Goal: Task Accomplishment & Management: Use online tool/utility

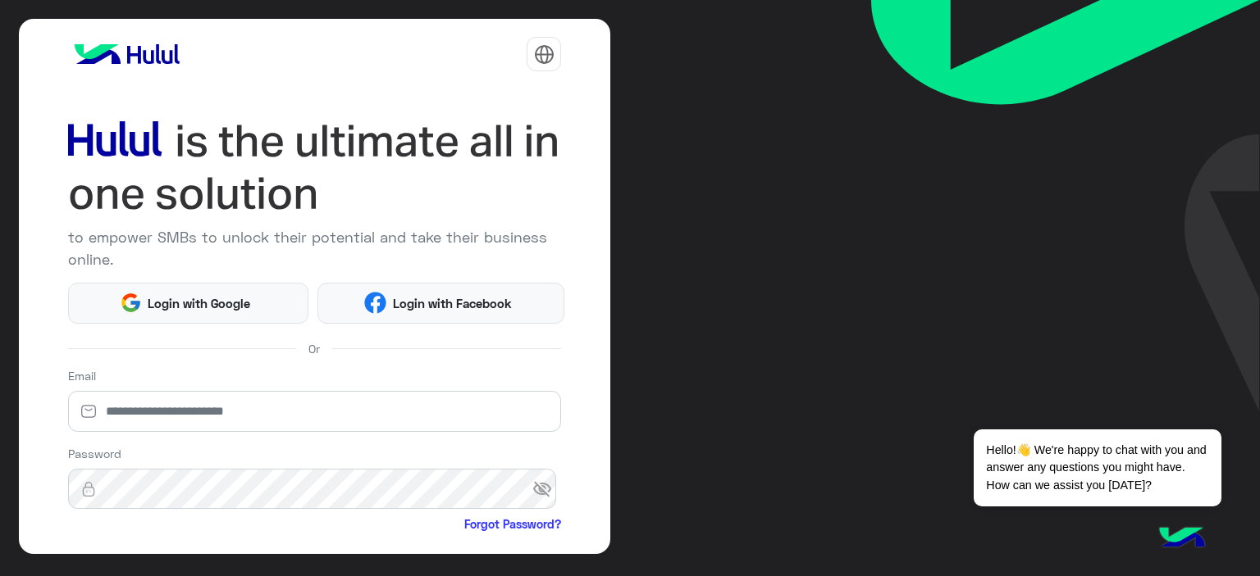
click at [170, 308] on html "to empower SMBs to unlock their potential and take their business online. Login…" at bounding box center [630, 288] width 1260 height 576
click at [204, 303] on span "Login with Google" at bounding box center [199, 303] width 115 height 19
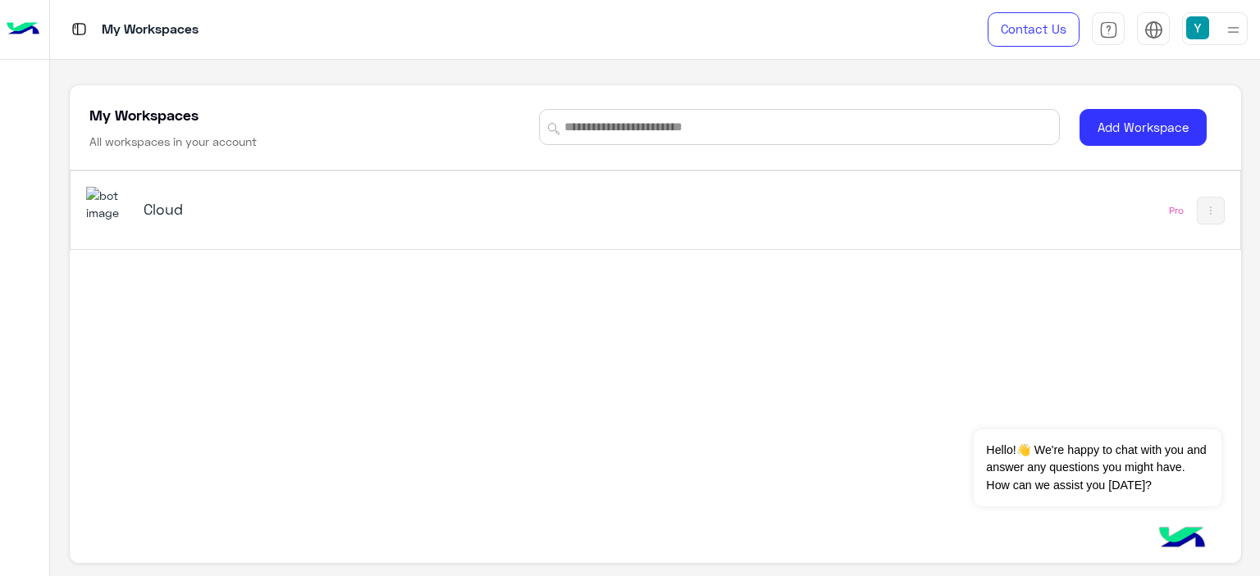
click at [176, 205] on h5 "Cloud" at bounding box center [349, 209] width 410 height 20
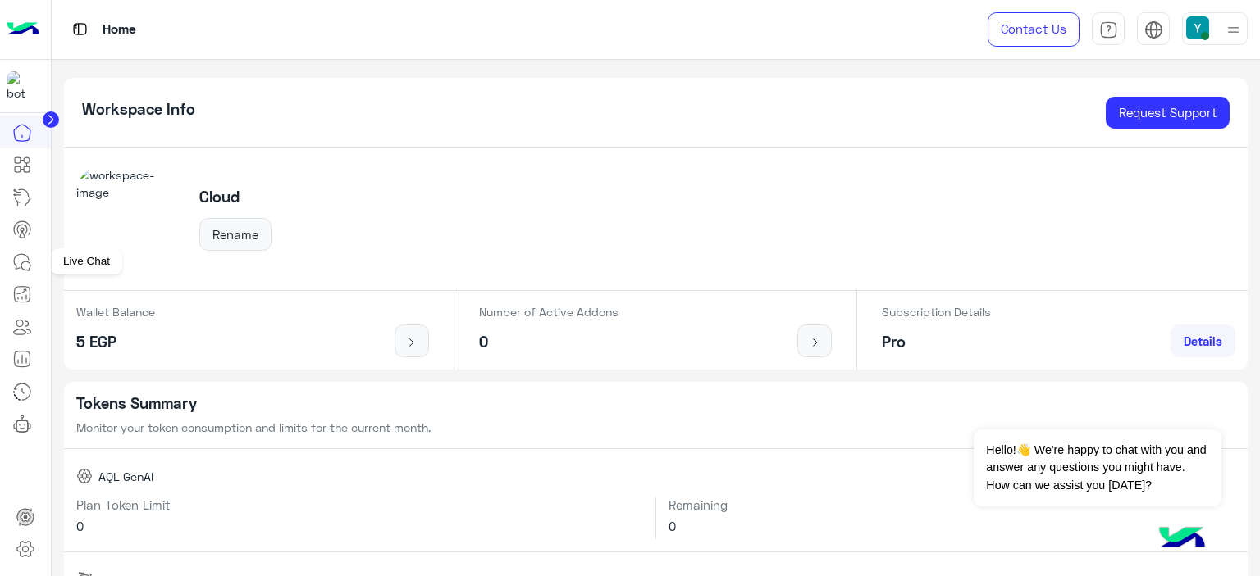
click at [20, 257] on icon at bounding box center [22, 263] width 20 height 20
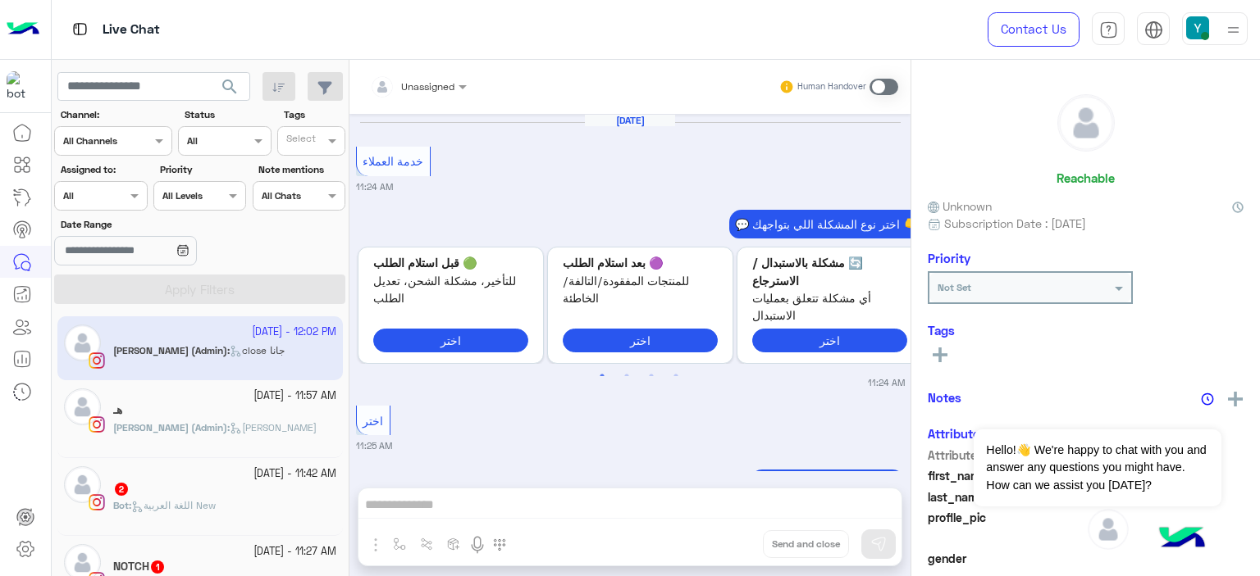
scroll to position [1676, 0]
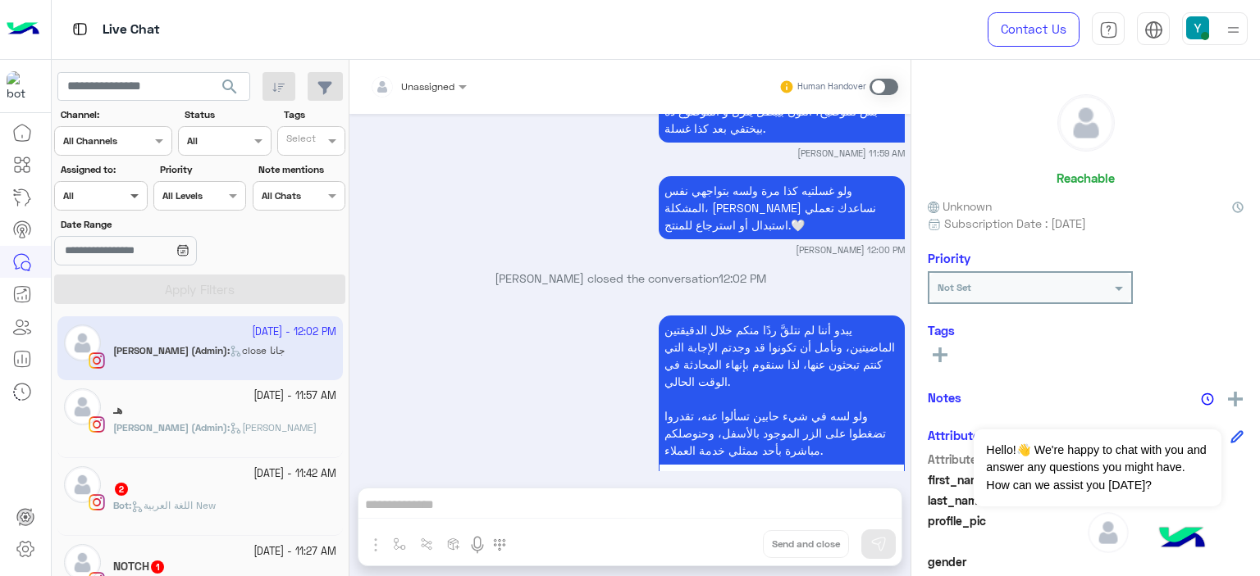
click at [131, 188] on span at bounding box center [136, 195] width 21 height 17
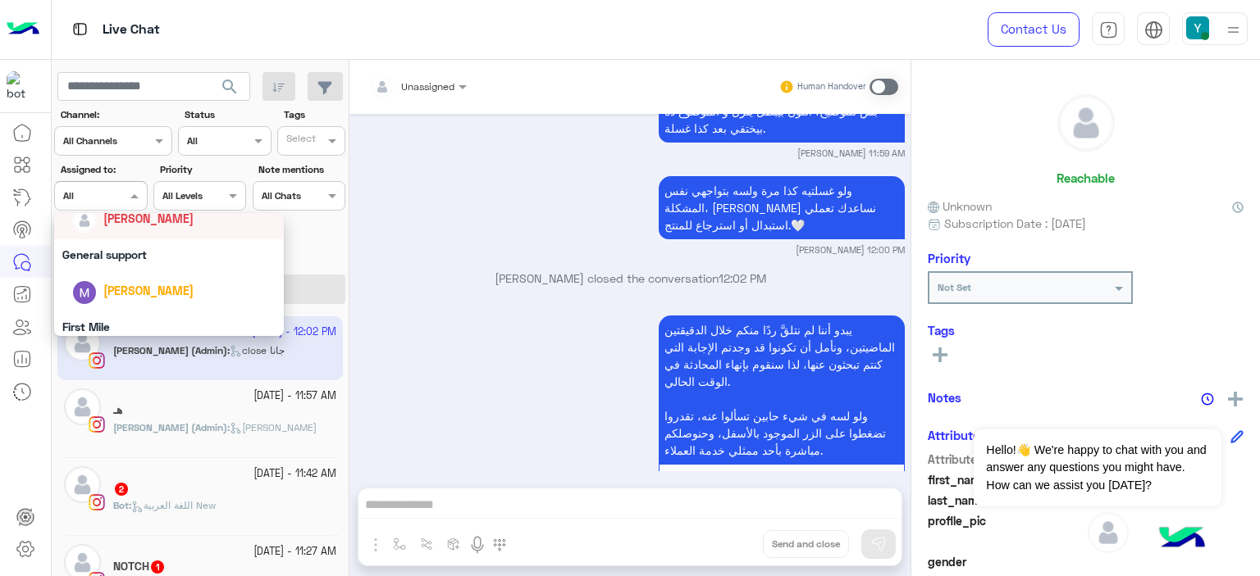
scroll to position [275, 0]
click at [125, 252] on div "General support" at bounding box center [169, 254] width 230 height 30
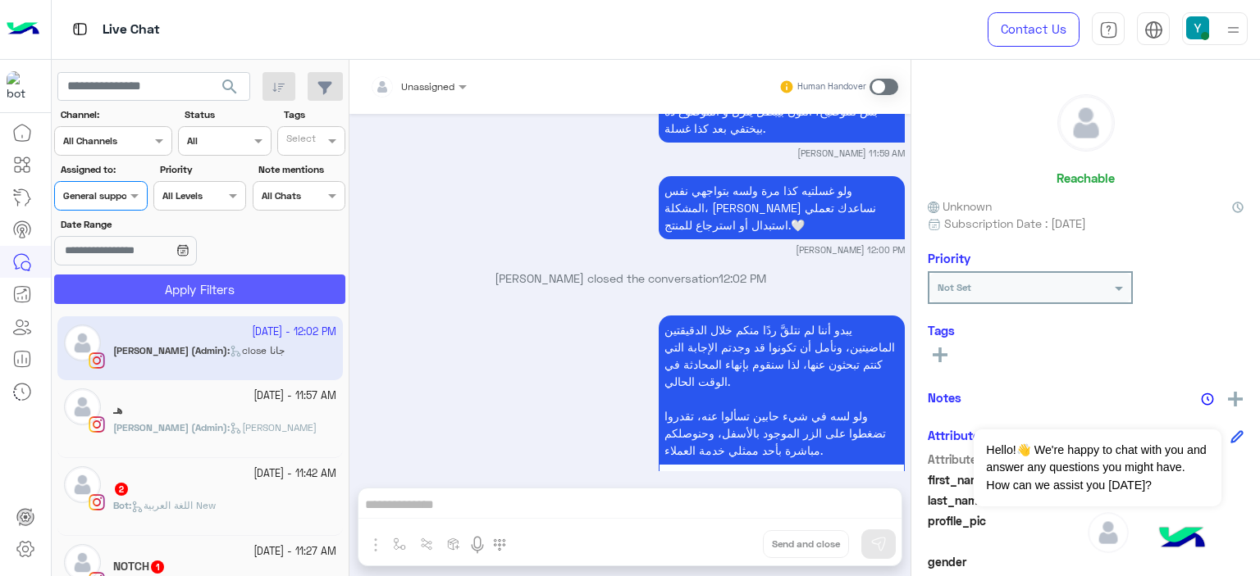
click at [183, 285] on button "Apply Filters" at bounding box center [199, 290] width 291 height 30
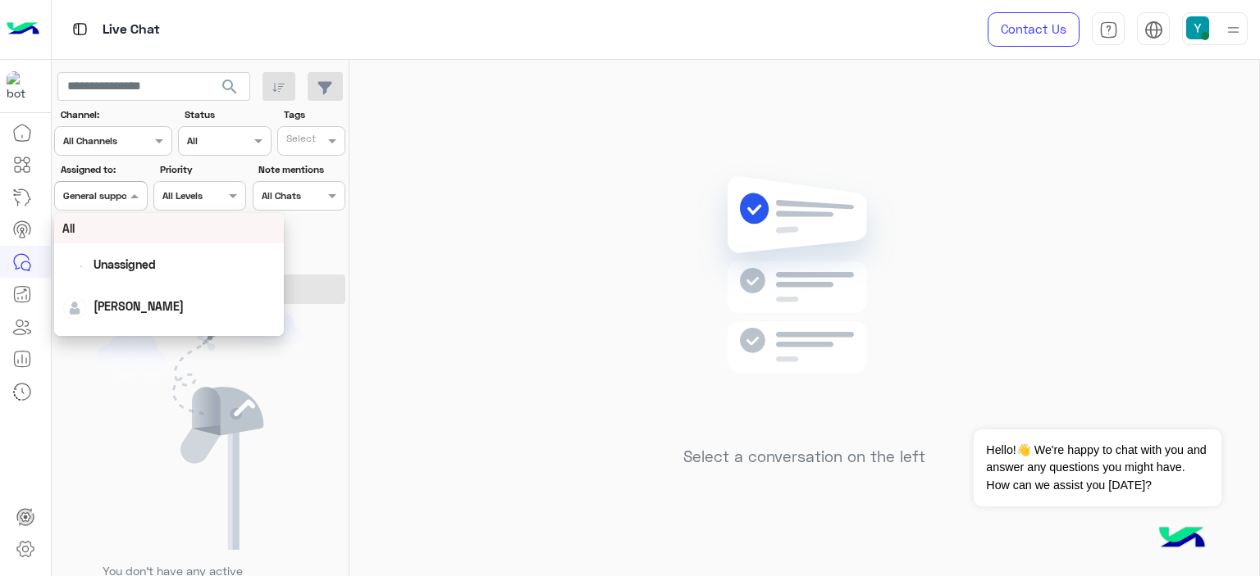
click at [128, 192] on span at bounding box center [136, 195] width 21 height 17
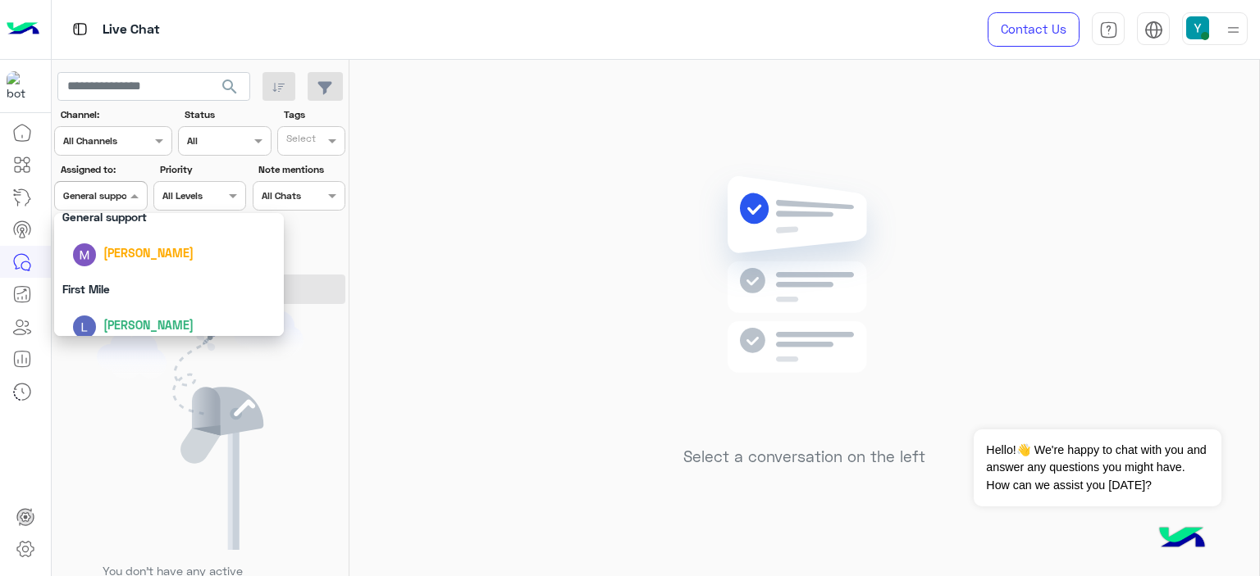
scroll to position [321, 0]
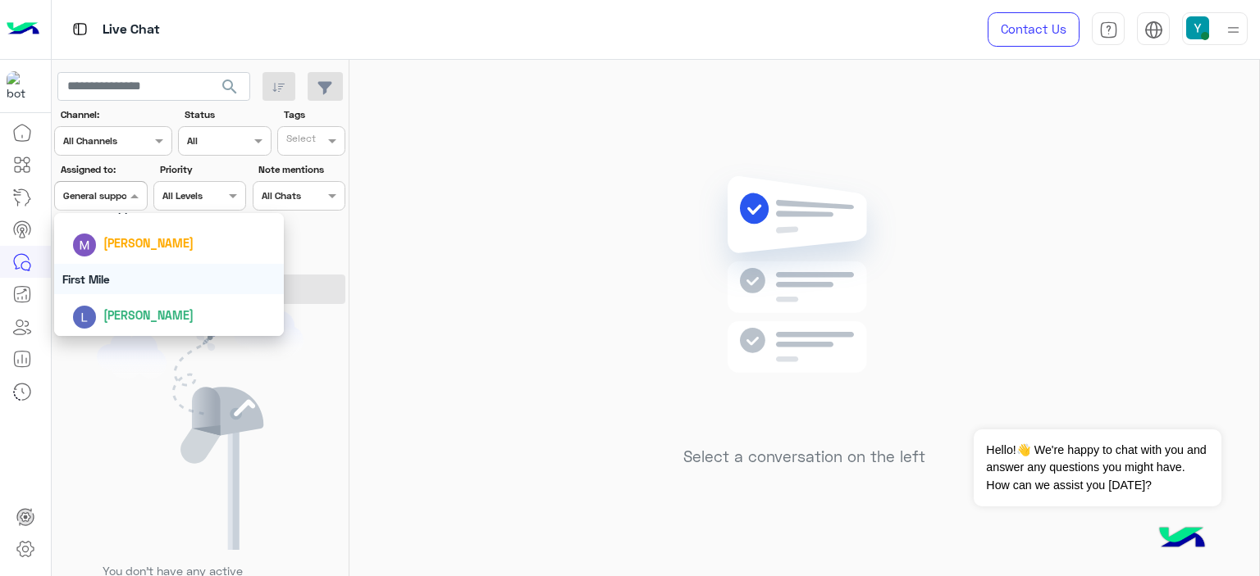
click at [107, 276] on div "First Mile" at bounding box center [169, 279] width 230 height 30
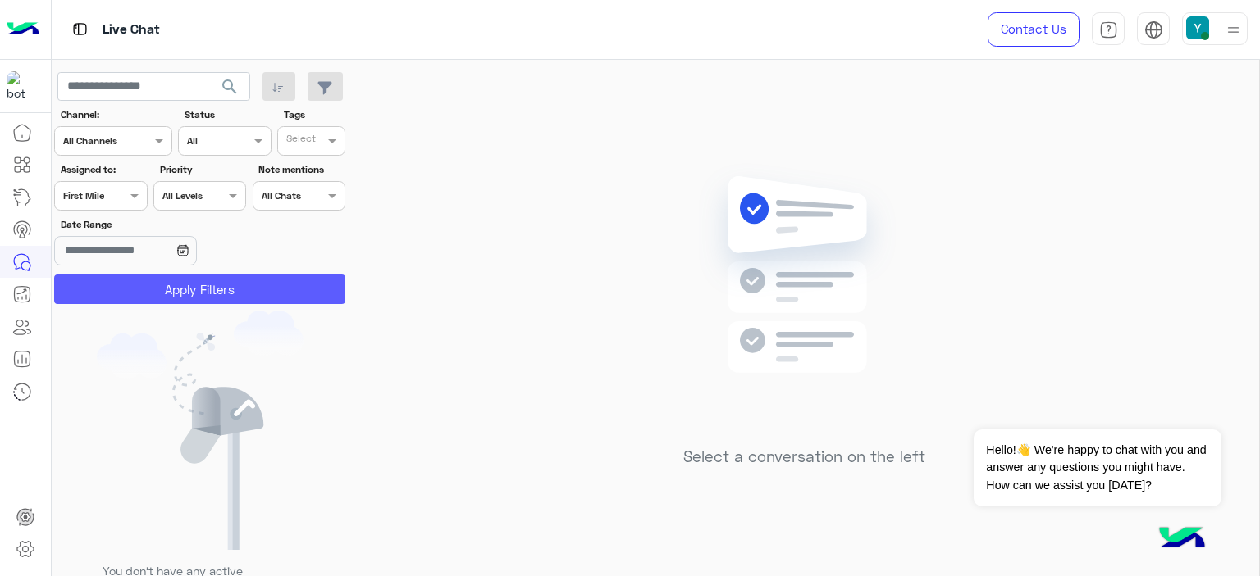
click at [166, 285] on button "Apply Filters" at bounding box center [199, 290] width 291 height 30
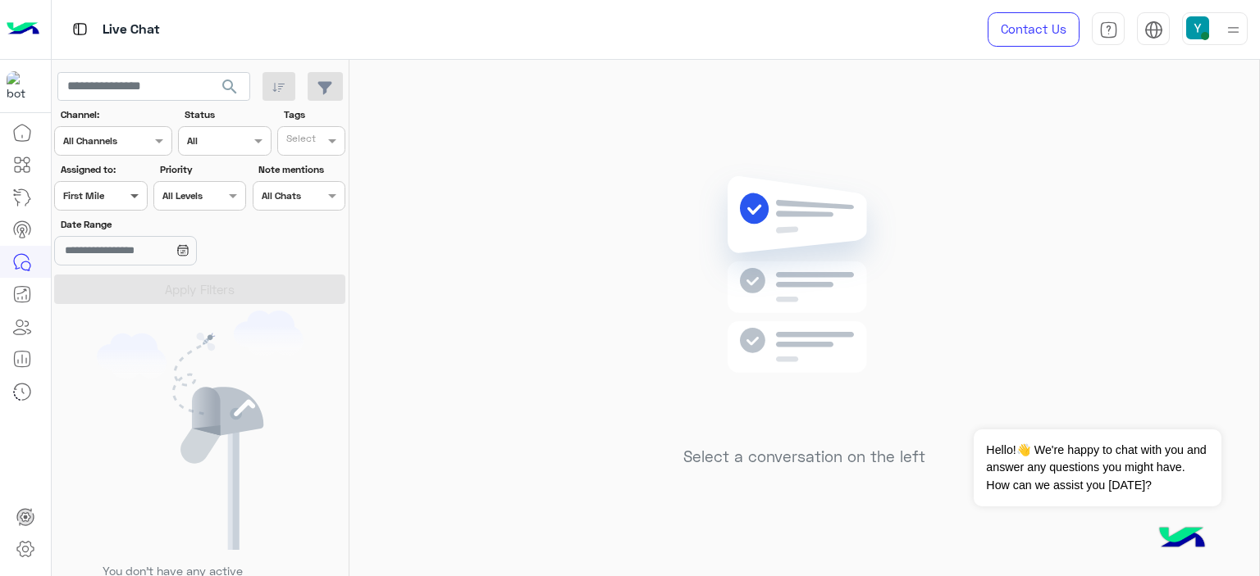
click at [134, 198] on span at bounding box center [136, 195] width 21 height 17
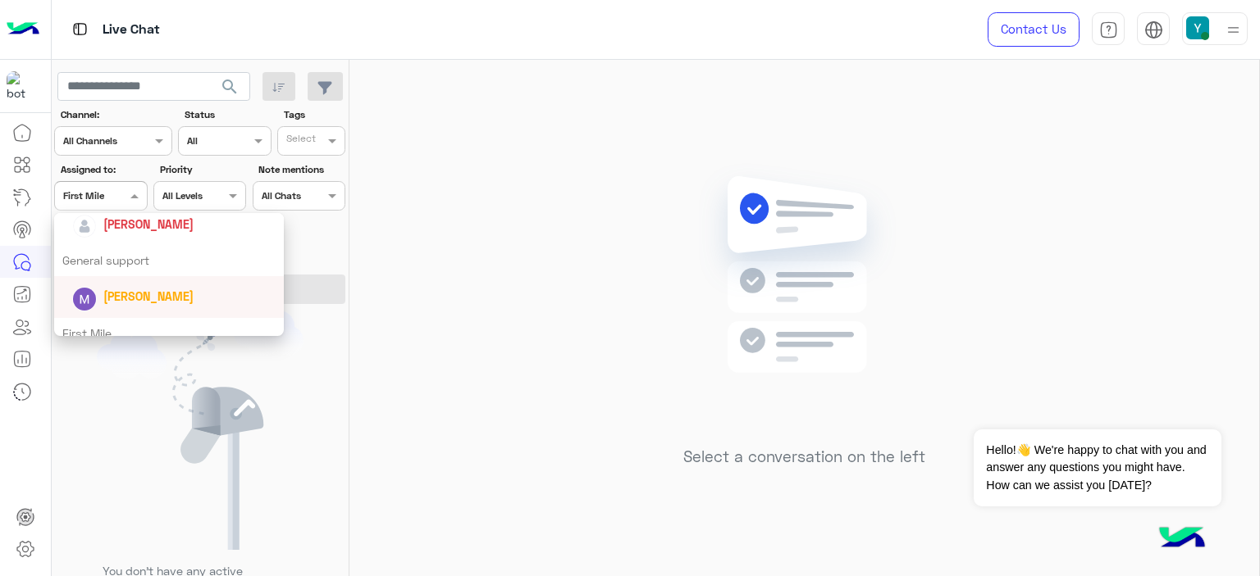
scroll to position [267, 0]
click at [102, 258] on div "General support" at bounding box center [169, 262] width 230 height 30
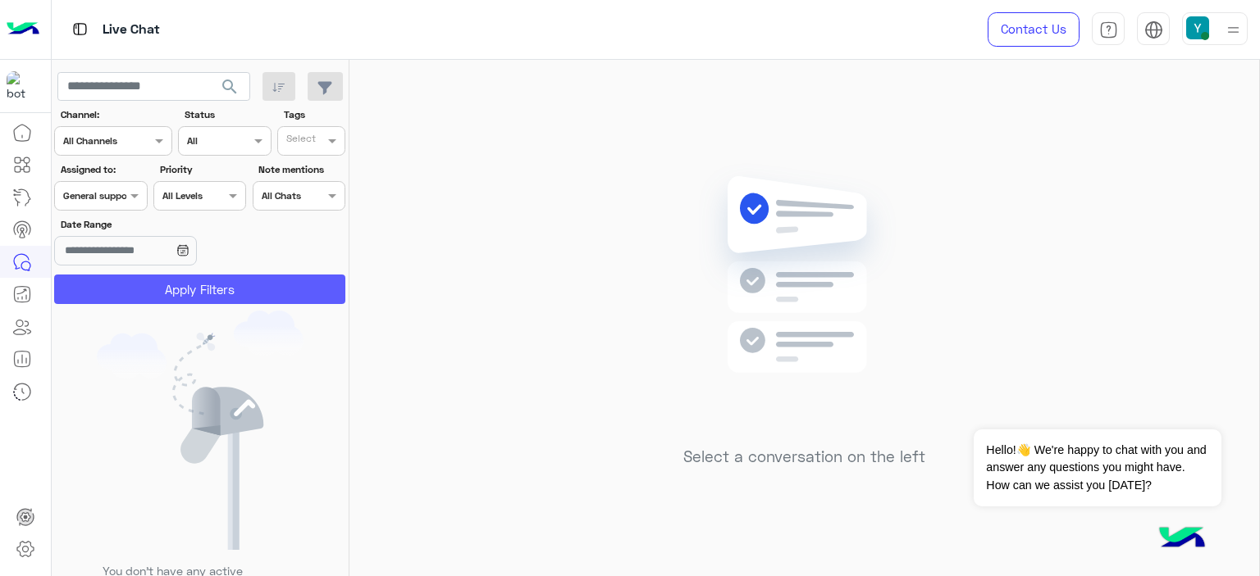
click at [150, 288] on button "Apply Filters" at bounding box center [199, 290] width 291 height 30
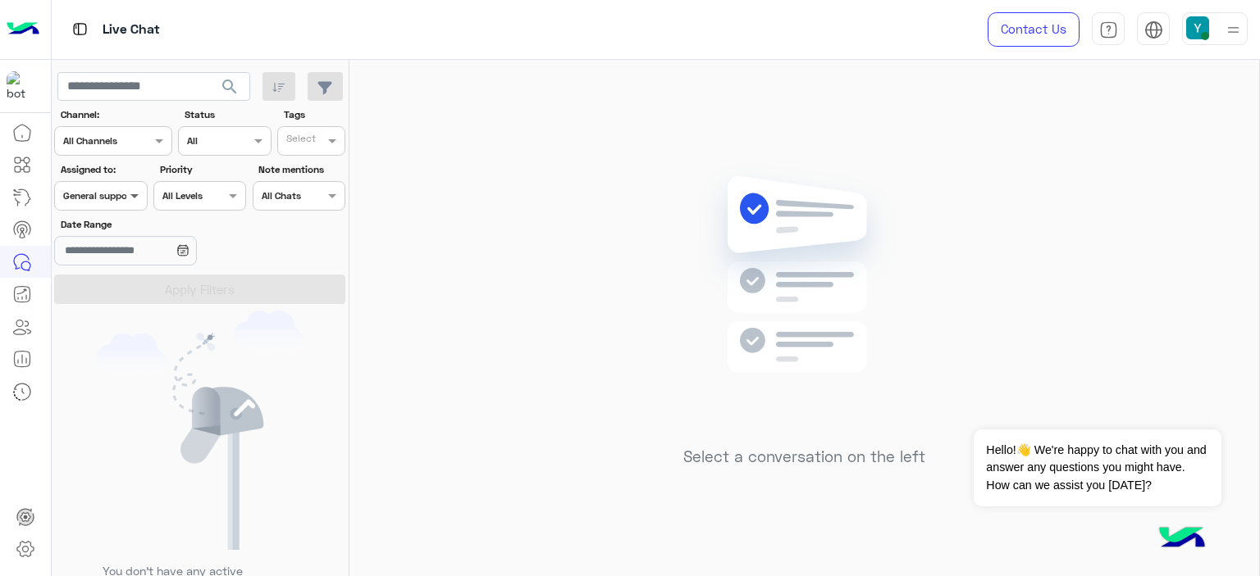
click at [134, 194] on span at bounding box center [136, 195] width 21 height 17
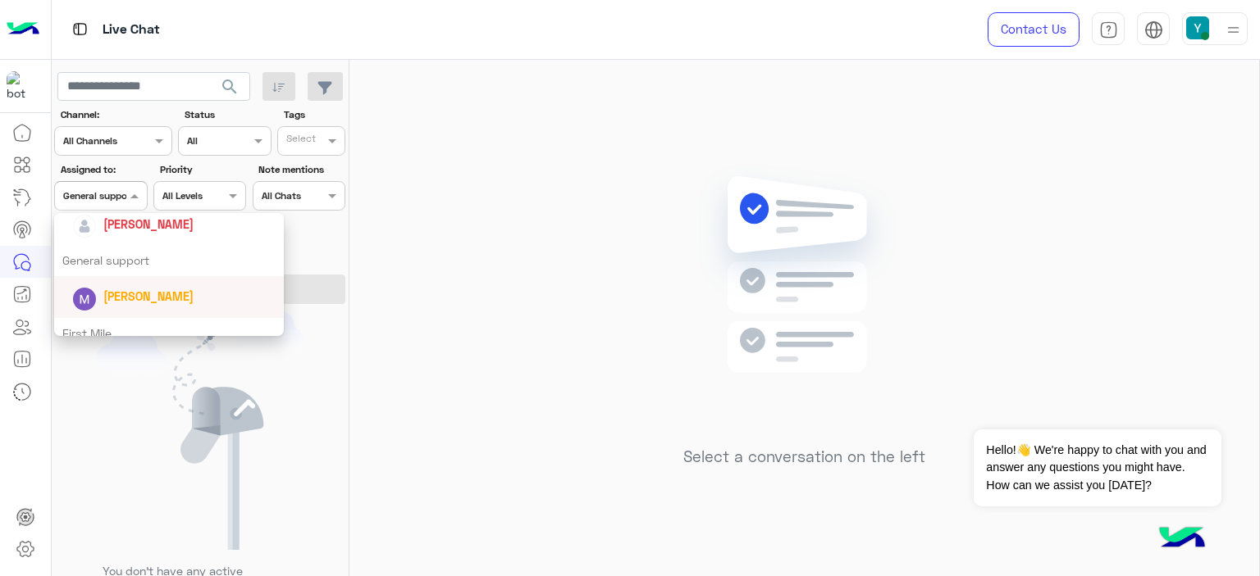
scroll to position [269, 0]
click at [137, 288] on div "[PERSON_NAME]" at bounding box center [148, 296] width 90 height 17
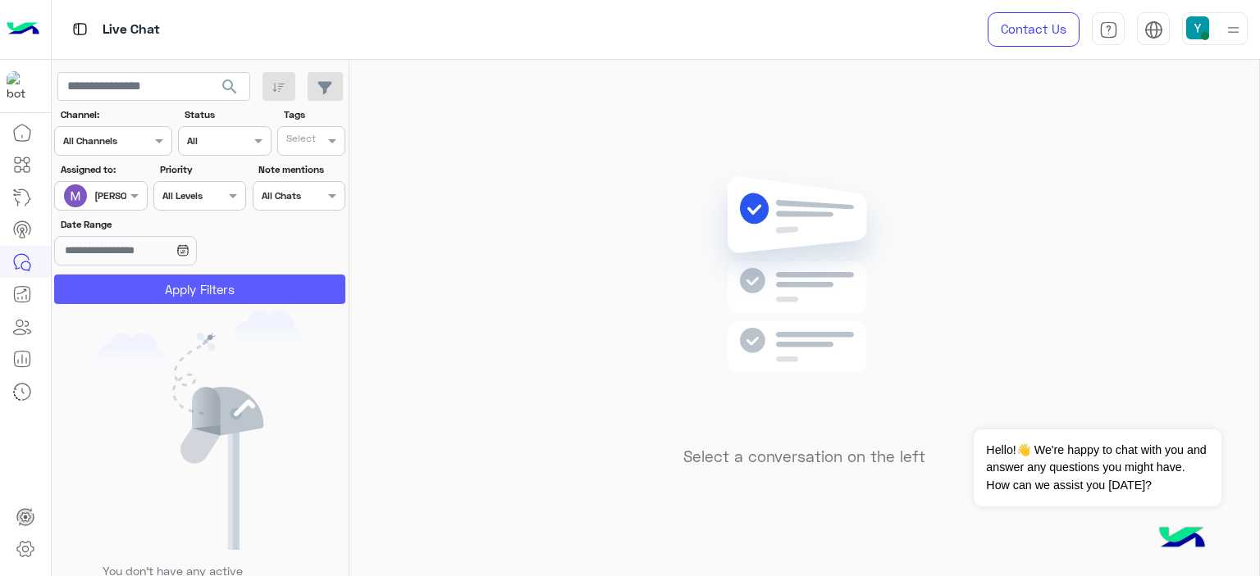
click at [154, 285] on button "Apply Filters" at bounding box center [199, 290] width 291 height 30
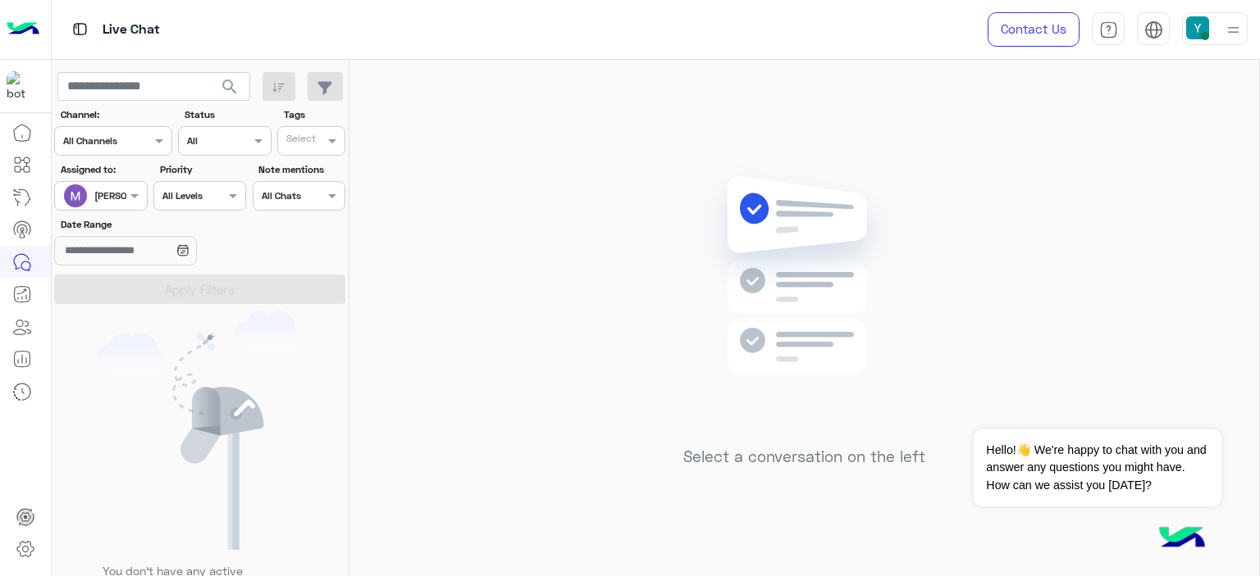
click at [111, 192] on div at bounding box center [100, 194] width 91 height 16
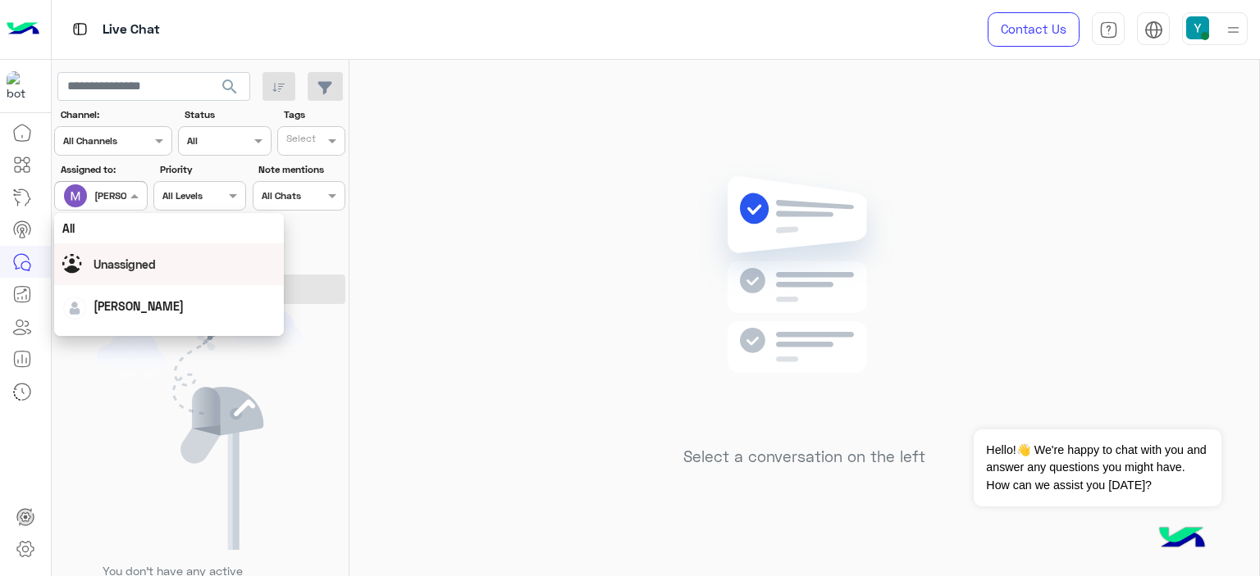
scroll to position [322, 0]
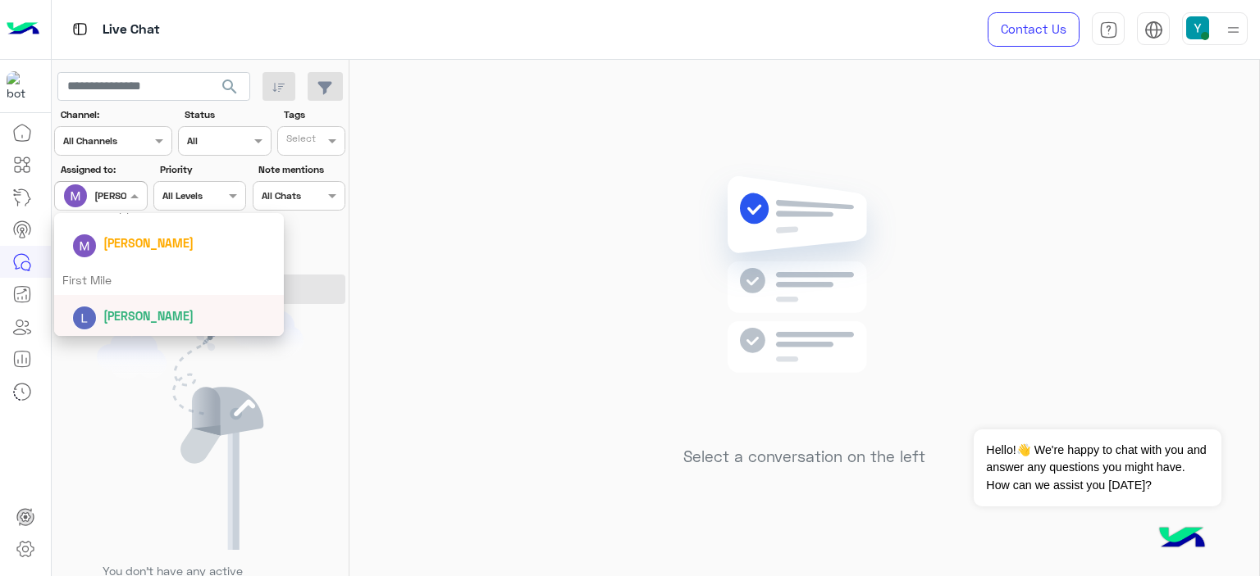
click at [131, 320] on span "[PERSON_NAME]" at bounding box center [148, 316] width 90 height 14
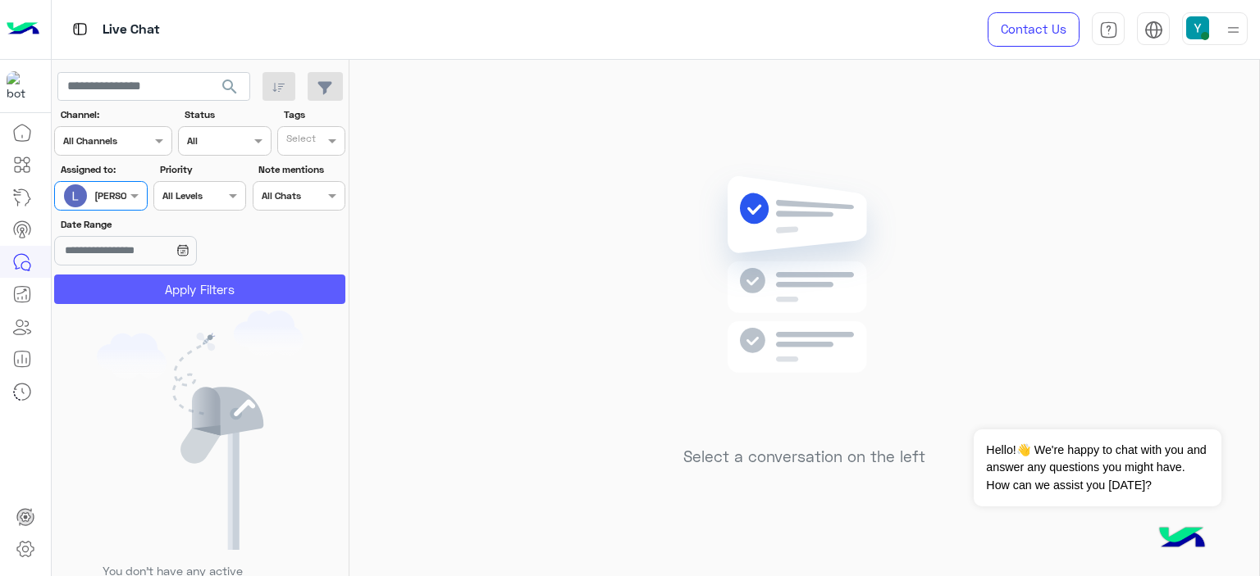
click at [162, 291] on button "Apply Filters" at bounding box center [199, 290] width 291 height 30
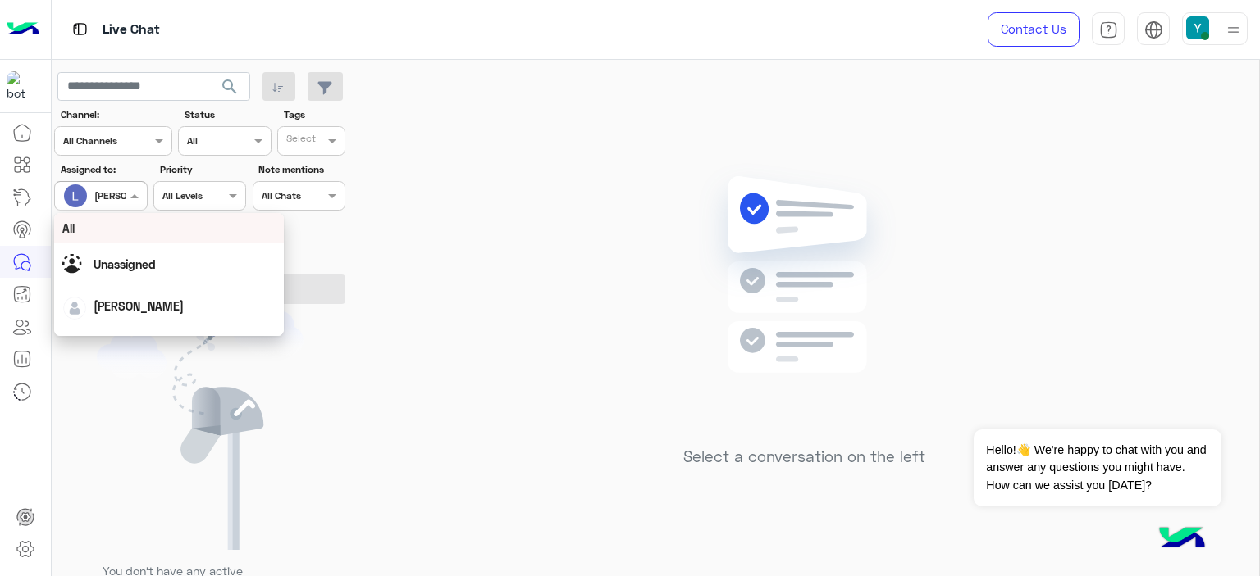
click at [131, 192] on span at bounding box center [136, 195] width 21 height 17
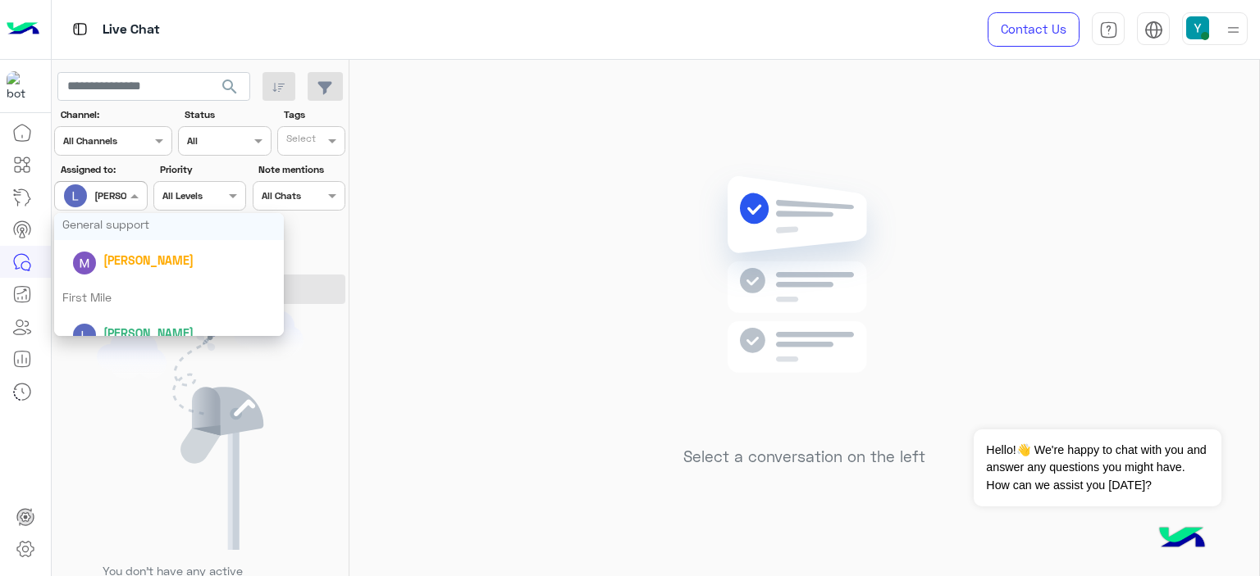
scroll to position [314, 0]
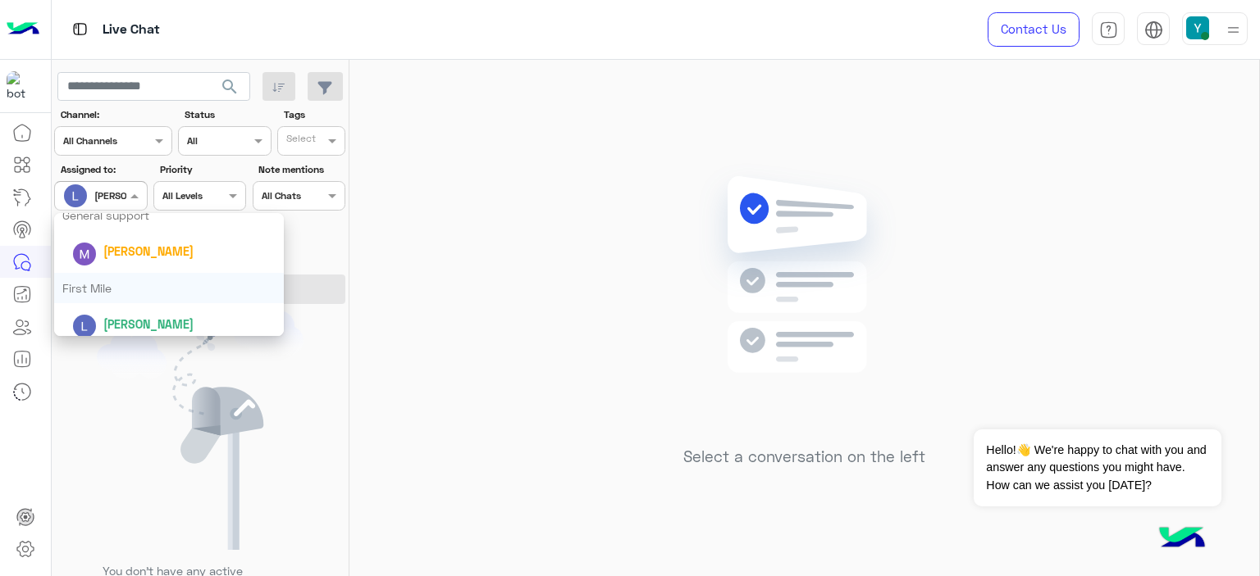
click at [114, 288] on div "First Mile" at bounding box center [169, 288] width 230 height 30
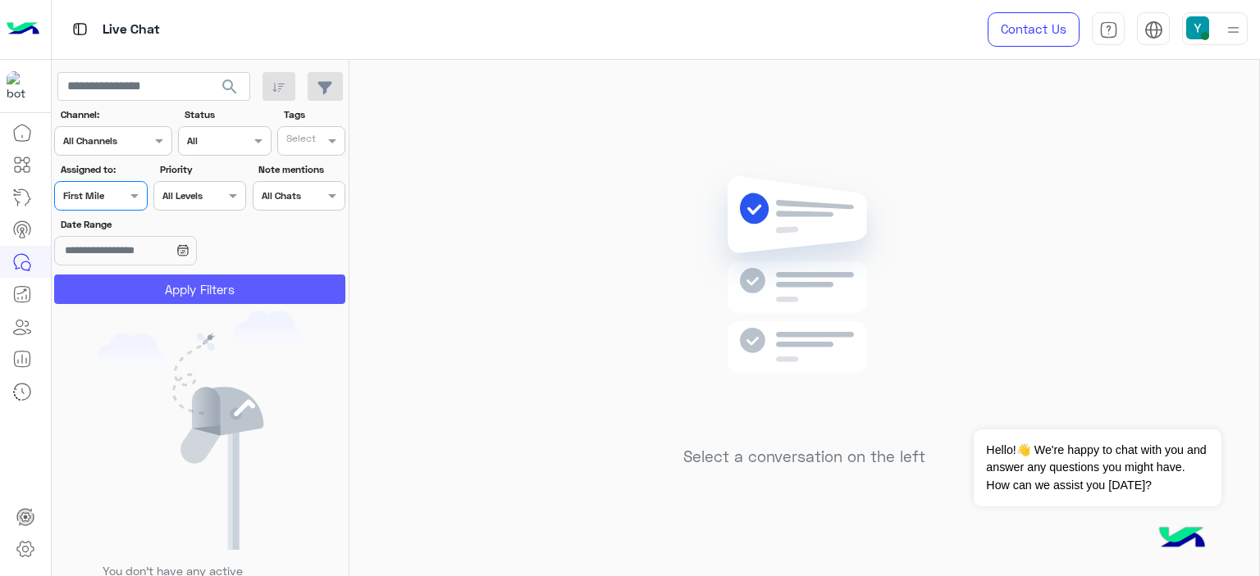
click at [177, 281] on button "Apply Filters" at bounding box center [199, 290] width 291 height 30
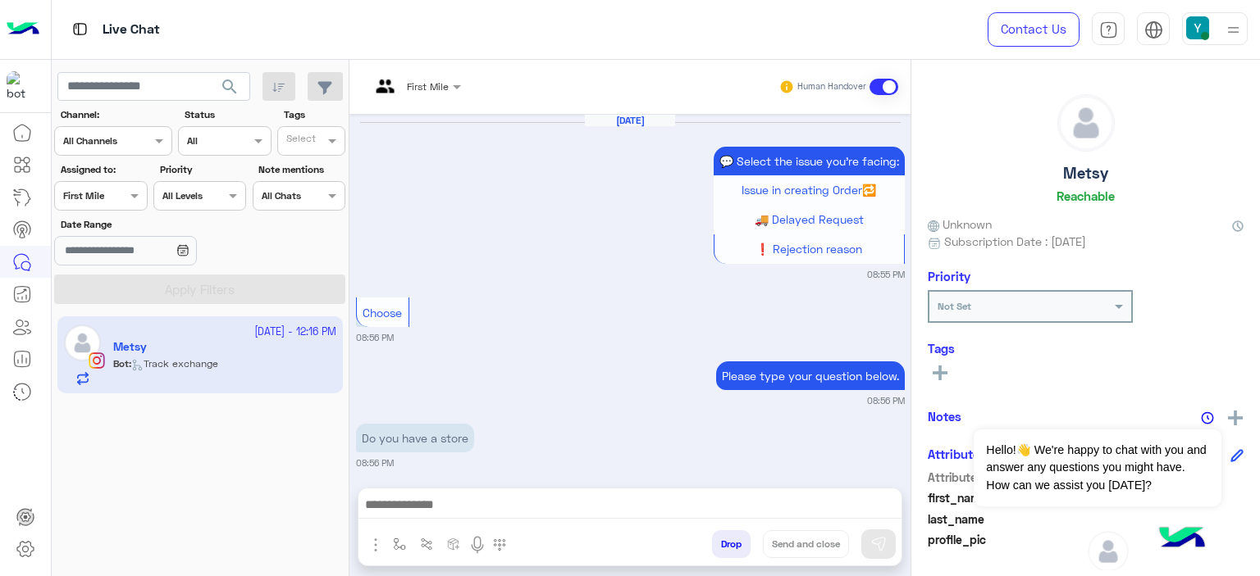
scroll to position [1930, 0]
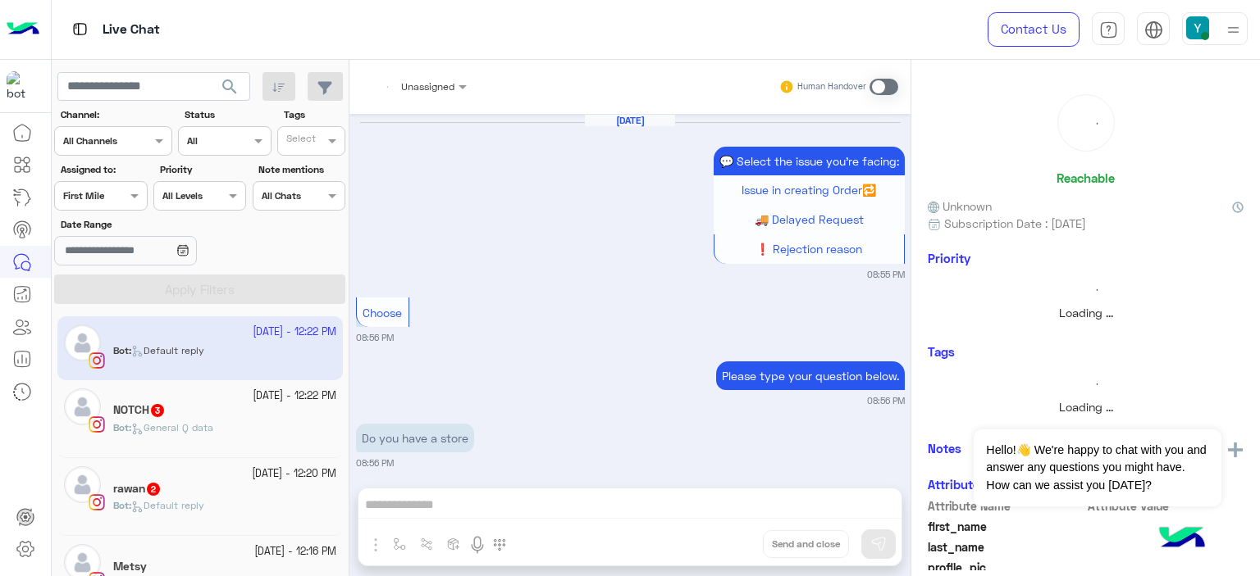
scroll to position [1930, 0]
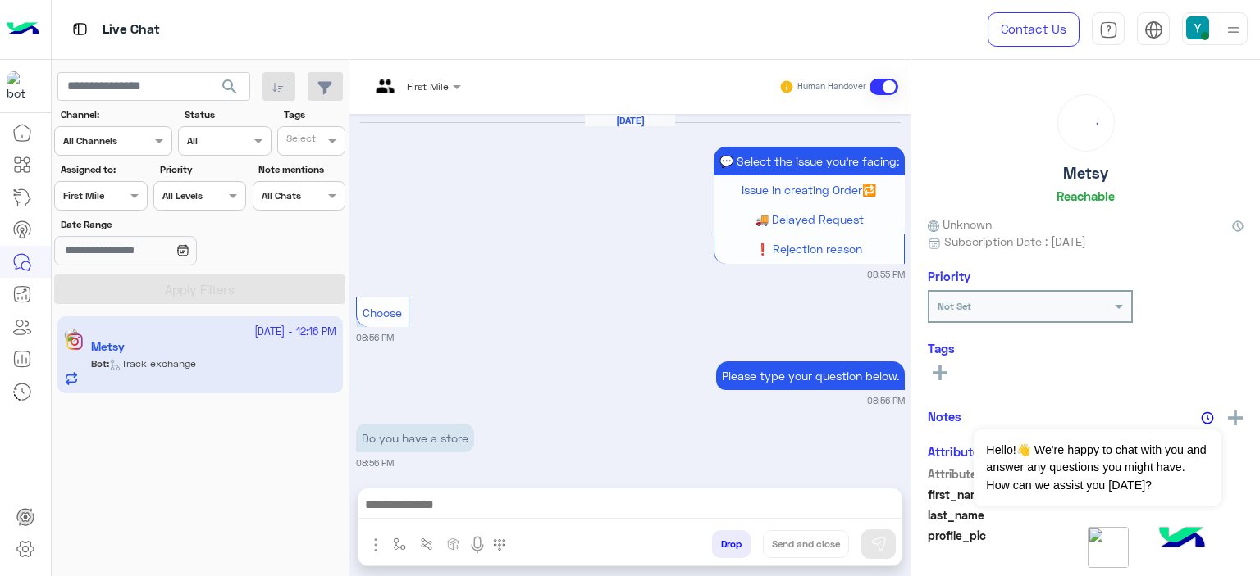
scroll to position [1930, 0]
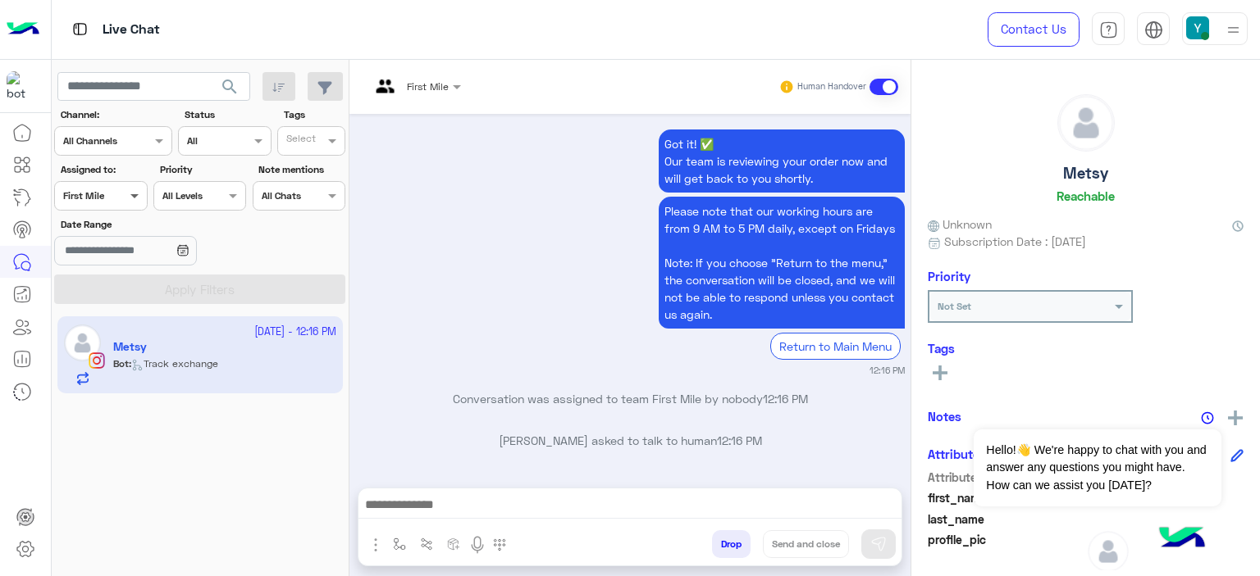
click at [130, 193] on span at bounding box center [136, 195] width 21 height 17
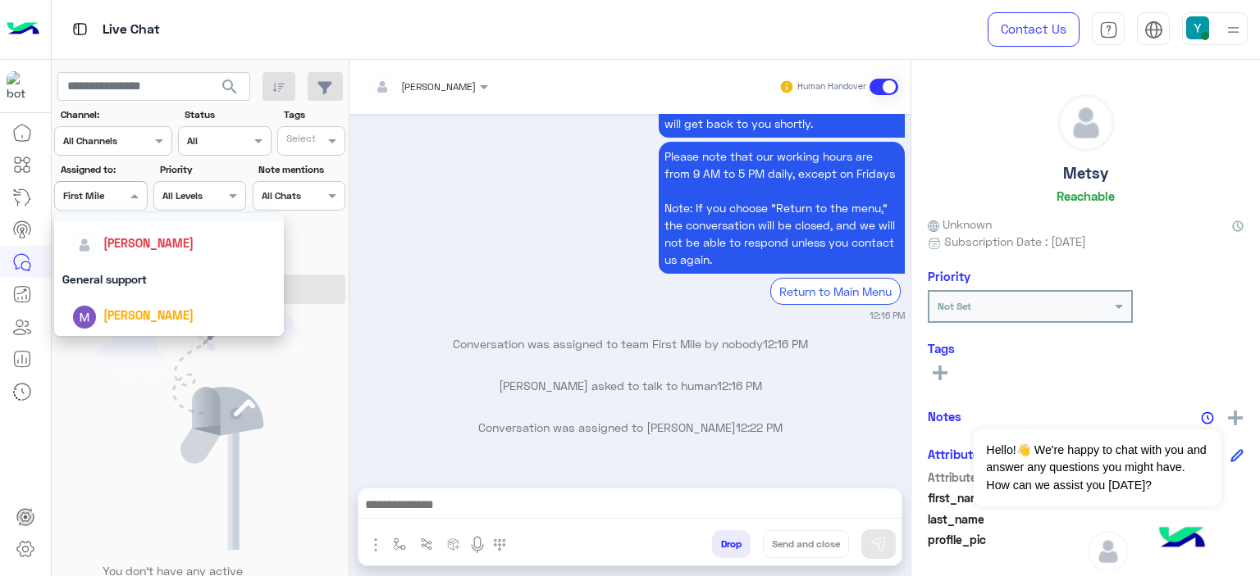
scroll to position [251, 0]
click at [130, 281] on div "General support" at bounding box center [169, 277] width 230 height 30
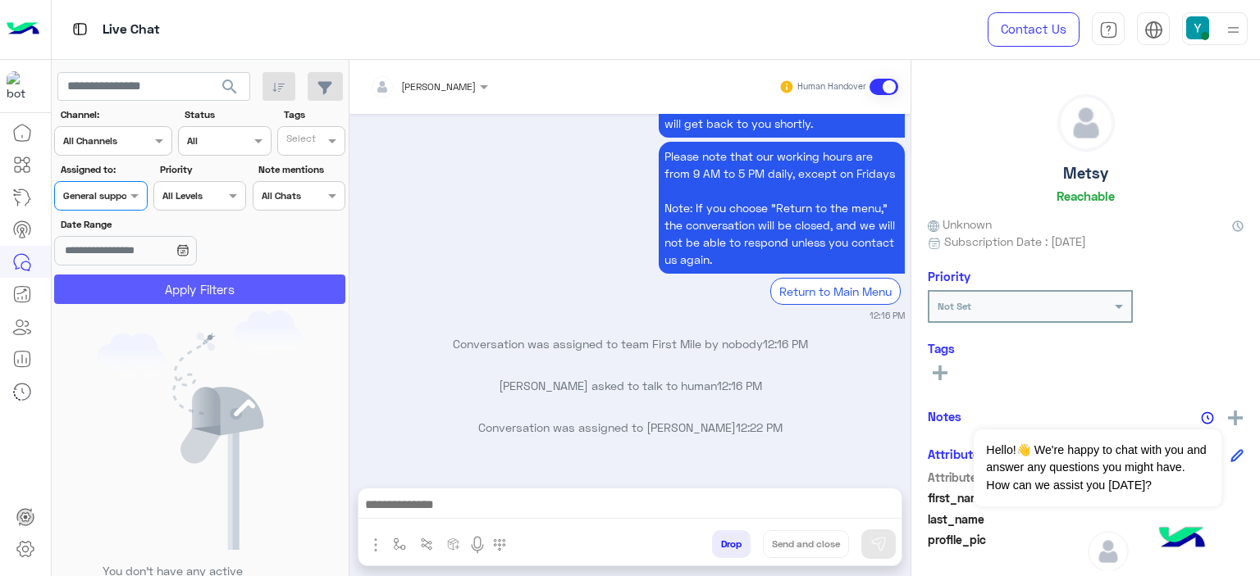
click at [171, 287] on button "Apply Filters" at bounding box center [199, 290] width 291 height 30
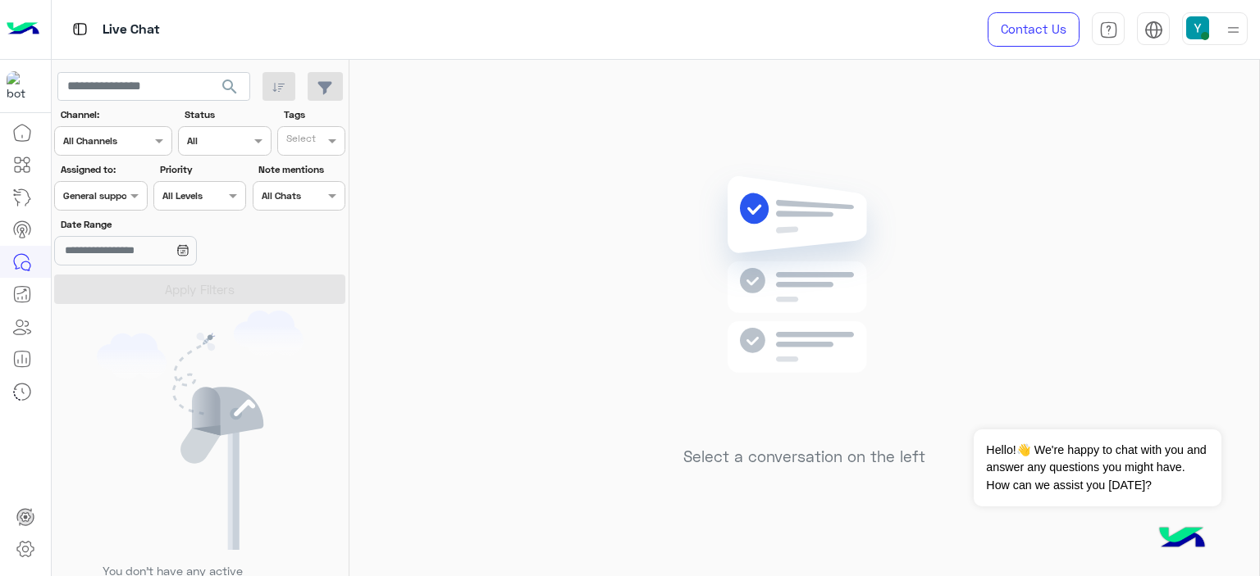
click at [108, 193] on div at bounding box center [100, 194] width 91 height 16
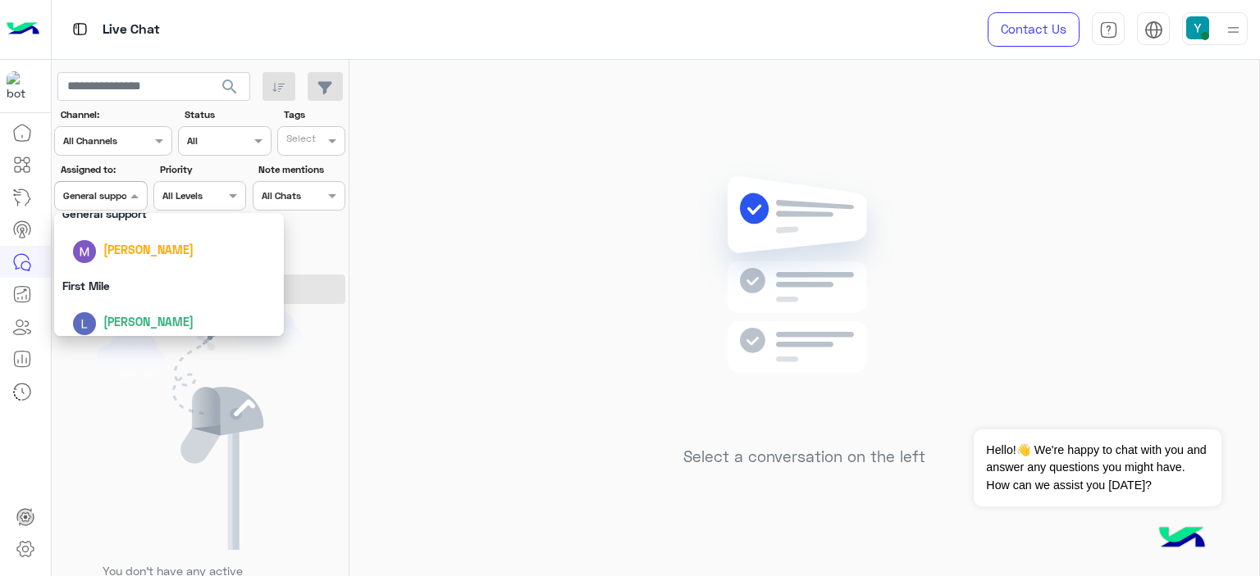
scroll to position [321, 0]
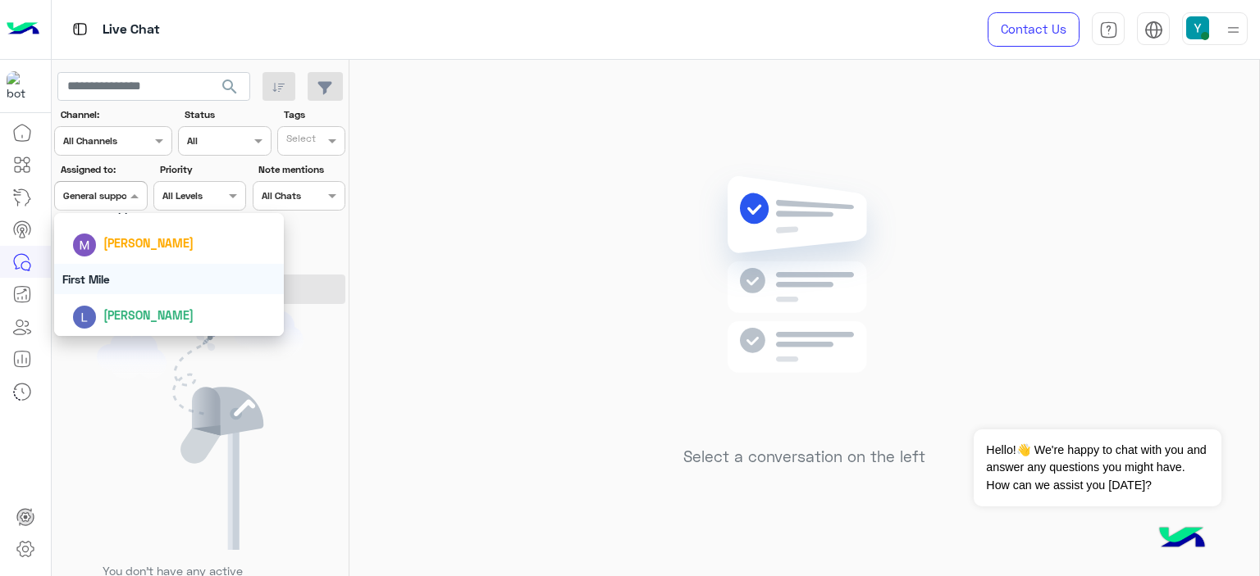
click at [91, 275] on div "First Mile" at bounding box center [169, 279] width 230 height 30
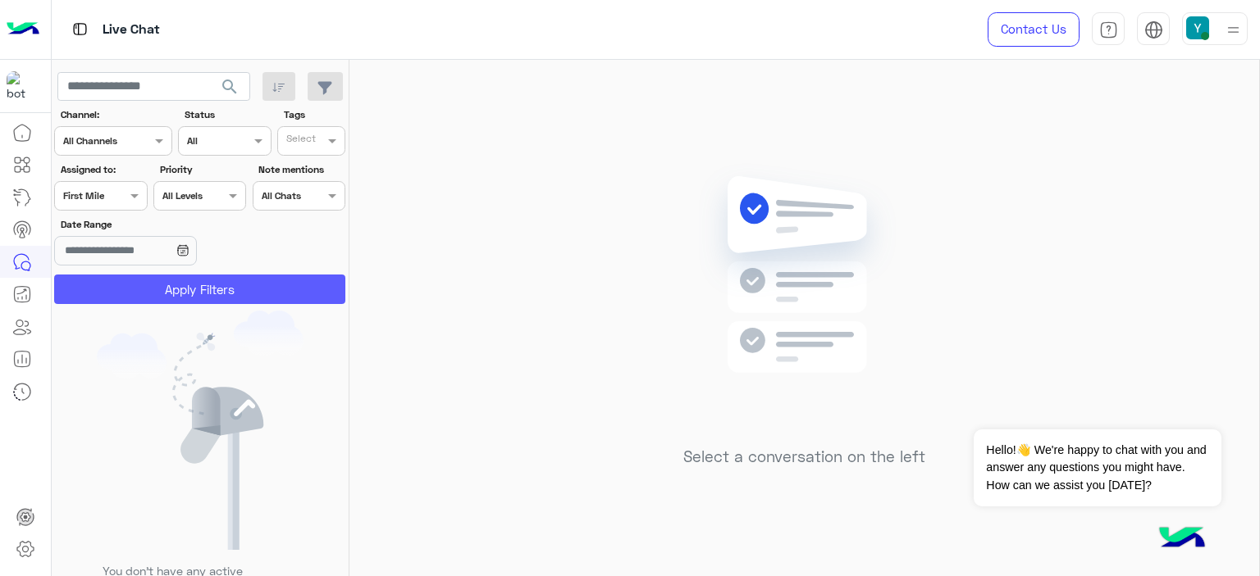
click at [157, 285] on button "Apply Filters" at bounding box center [199, 290] width 291 height 30
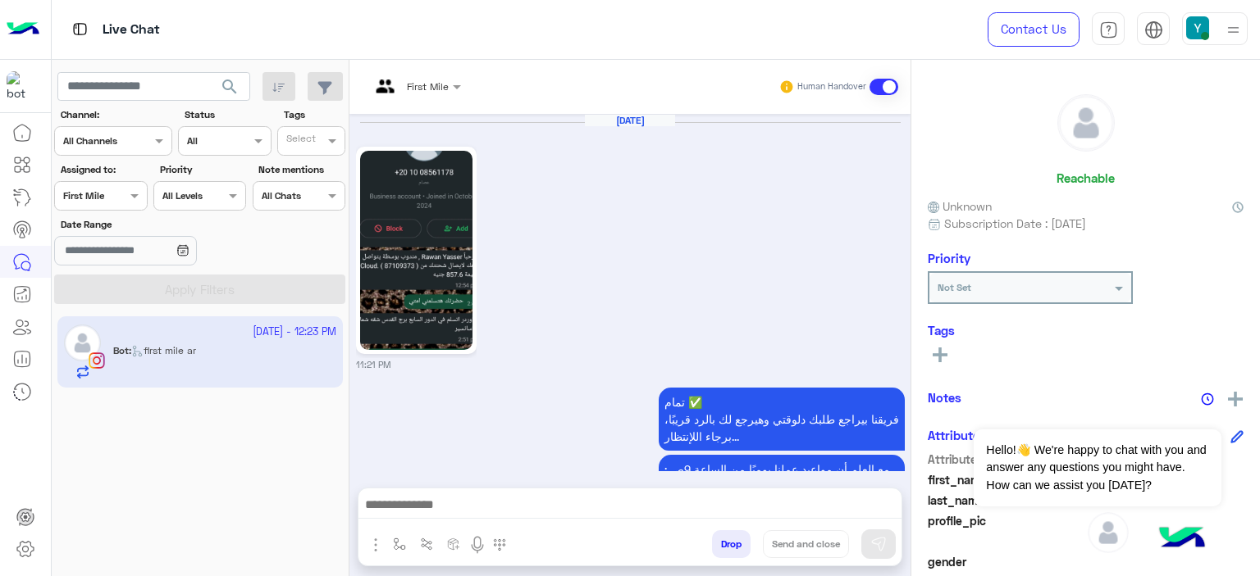
scroll to position [2135, 0]
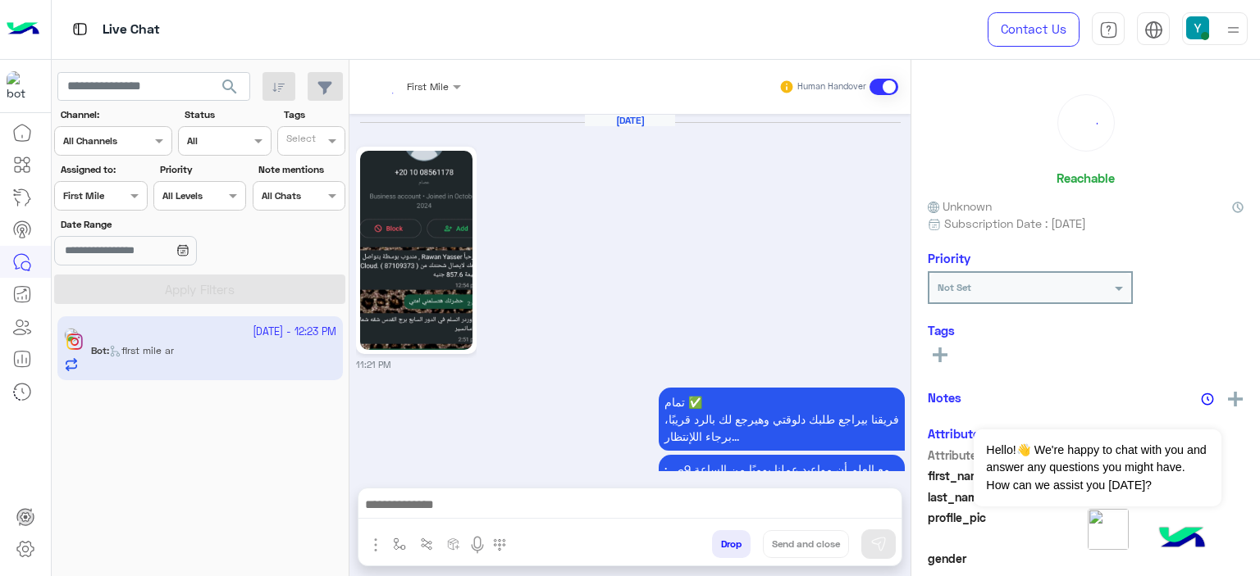
scroll to position [2135, 0]
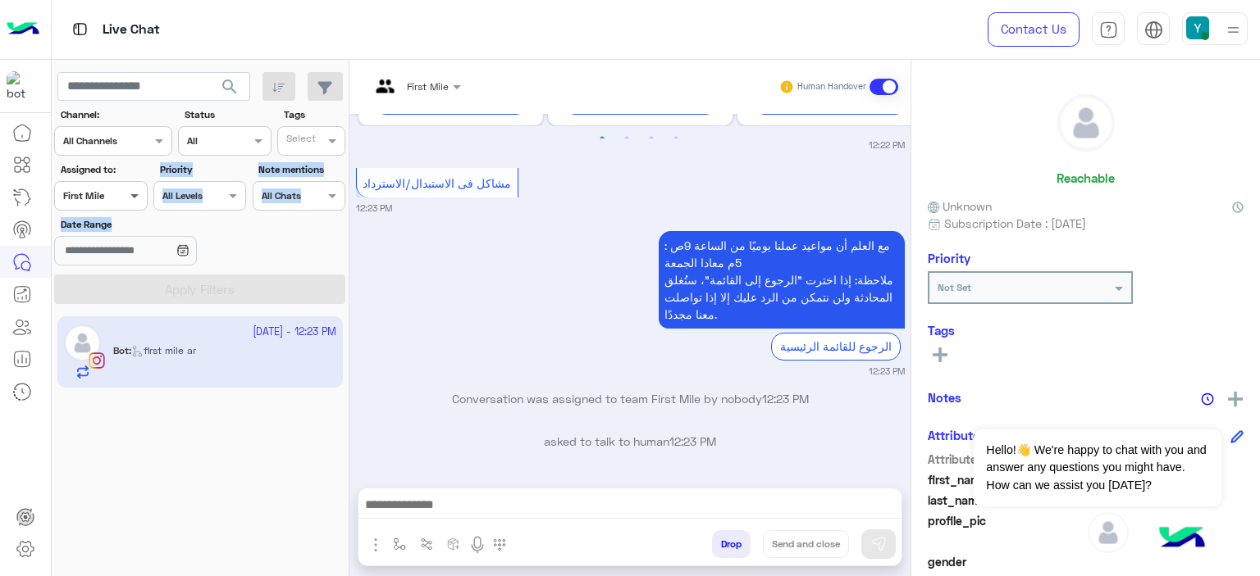
drag, startPoint x: 145, startPoint y: 230, endPoint x: 132, endPoint y: 196, distance: 36.9
click at [132, 196] on section "Channel: Channel All Channels Status Channel All Tags Select Assigned to: Assig…" at bounding box center [200, 205] width 273 height 197
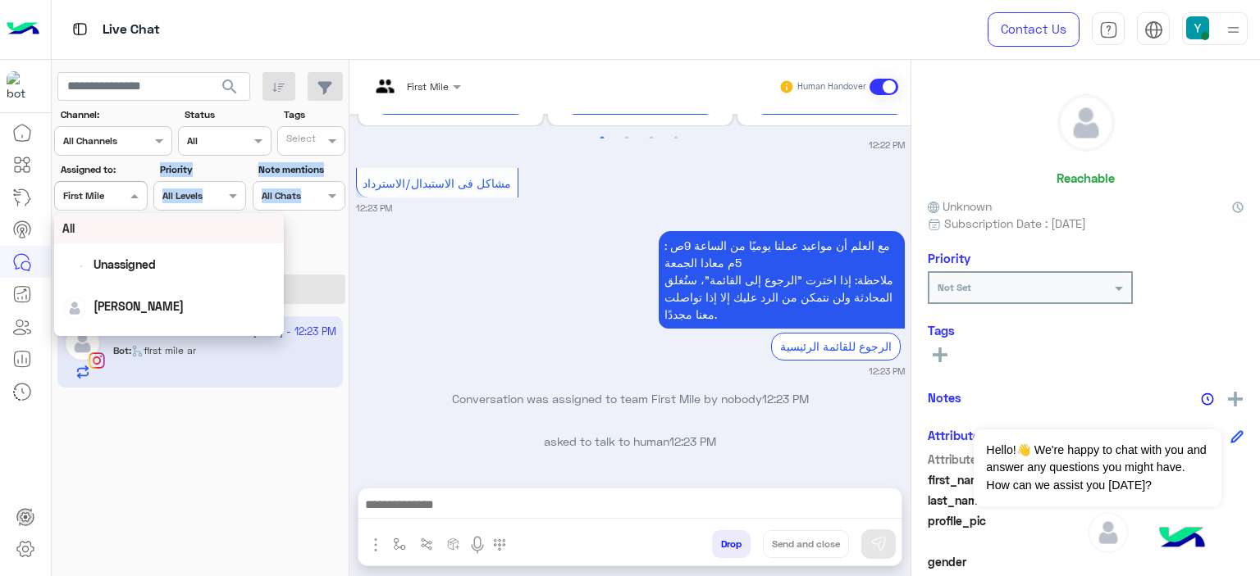
click at [132, 196] on span at bounding box center [136, 195] width 21 height 17
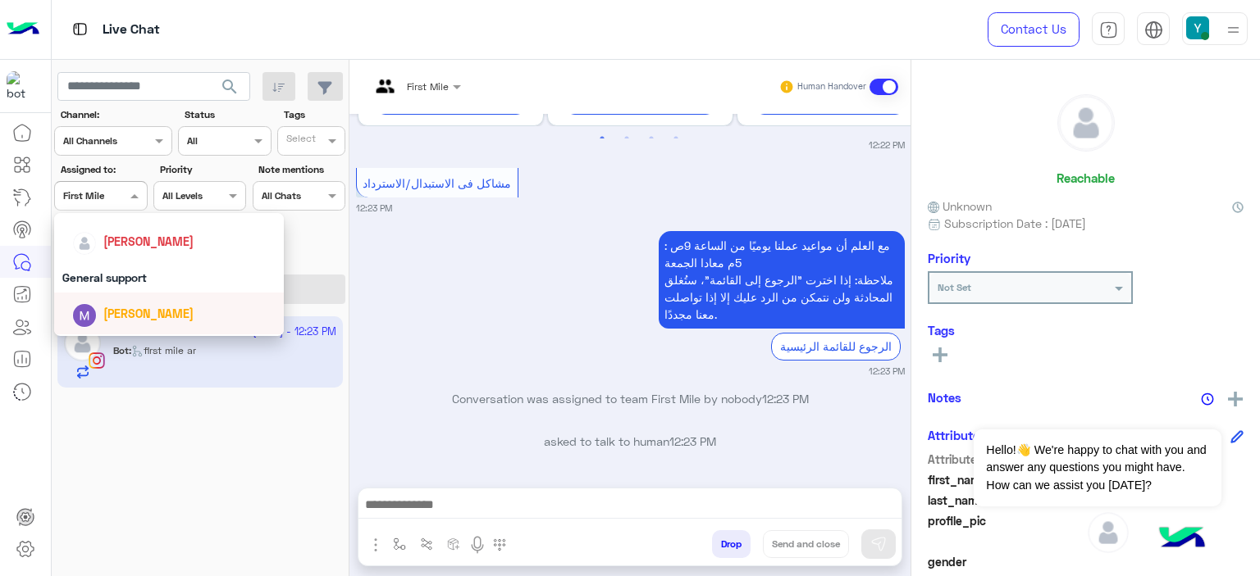
scroll to position [249, 0]
click at [128, 281] on div "General support" at bounding box center [169, 279] width 230 height 30
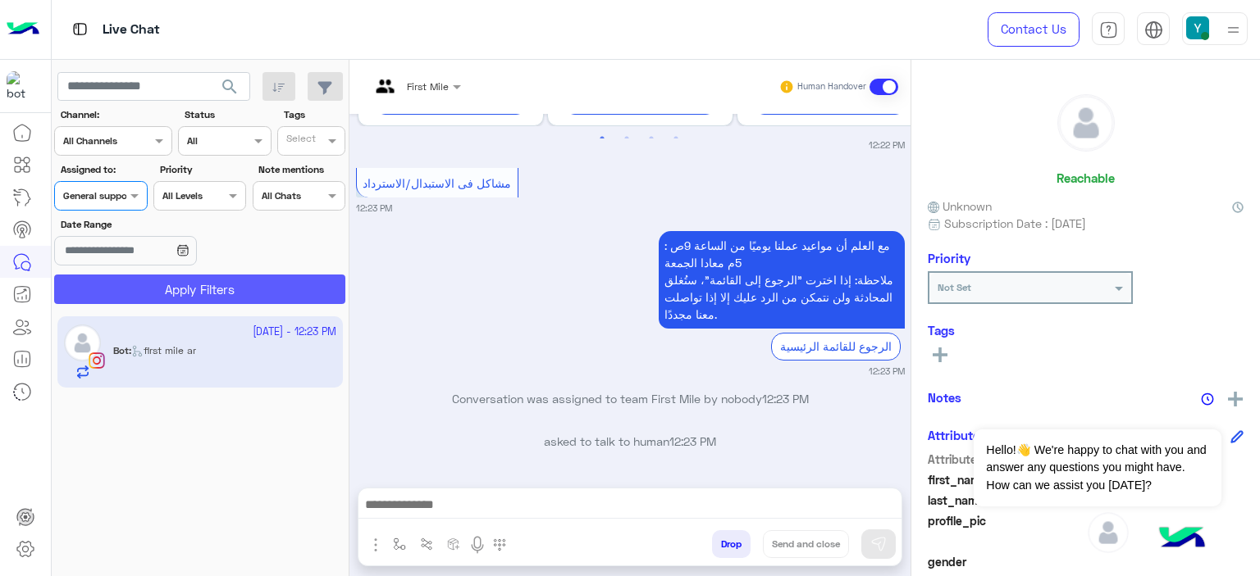
click at [162, 286] on button "Apply Filters" at bounding box center [199, 290] width 291 height 30
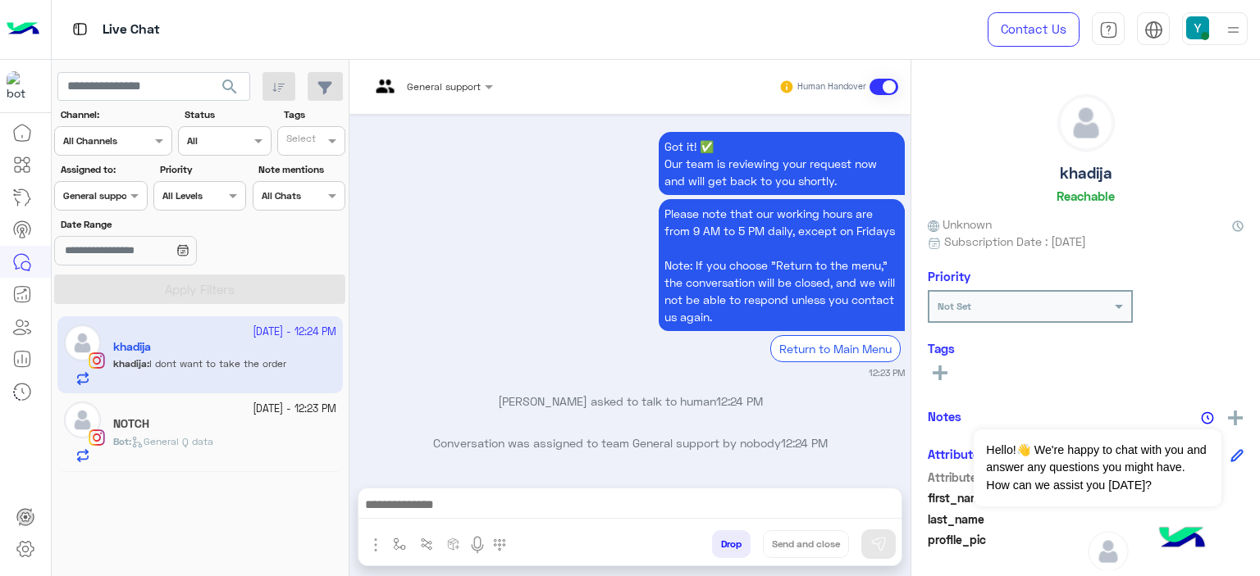
scroll to position [2406, 0]
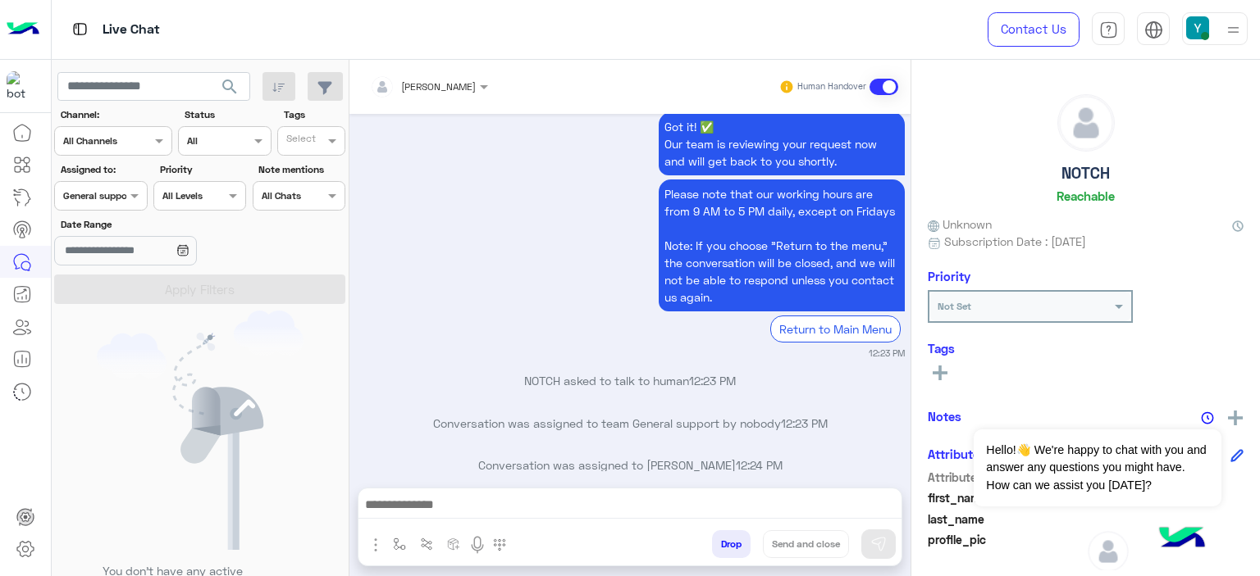
scroll to position [1331, 0]
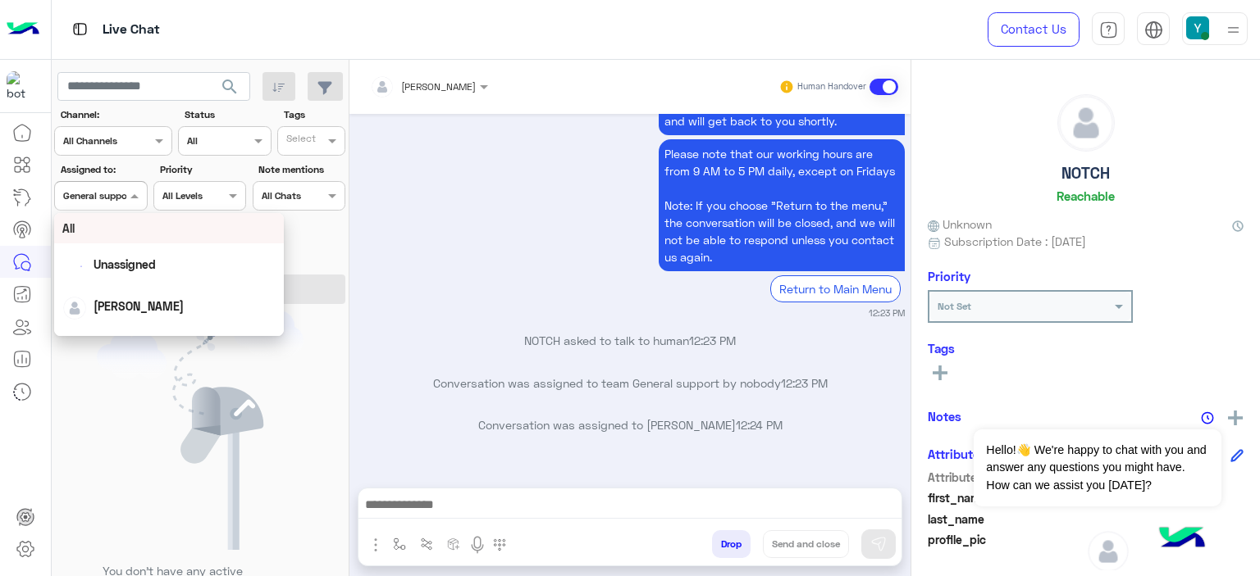
click at [131, 194] on span at bounding box center [136, 195] width 21 height 17
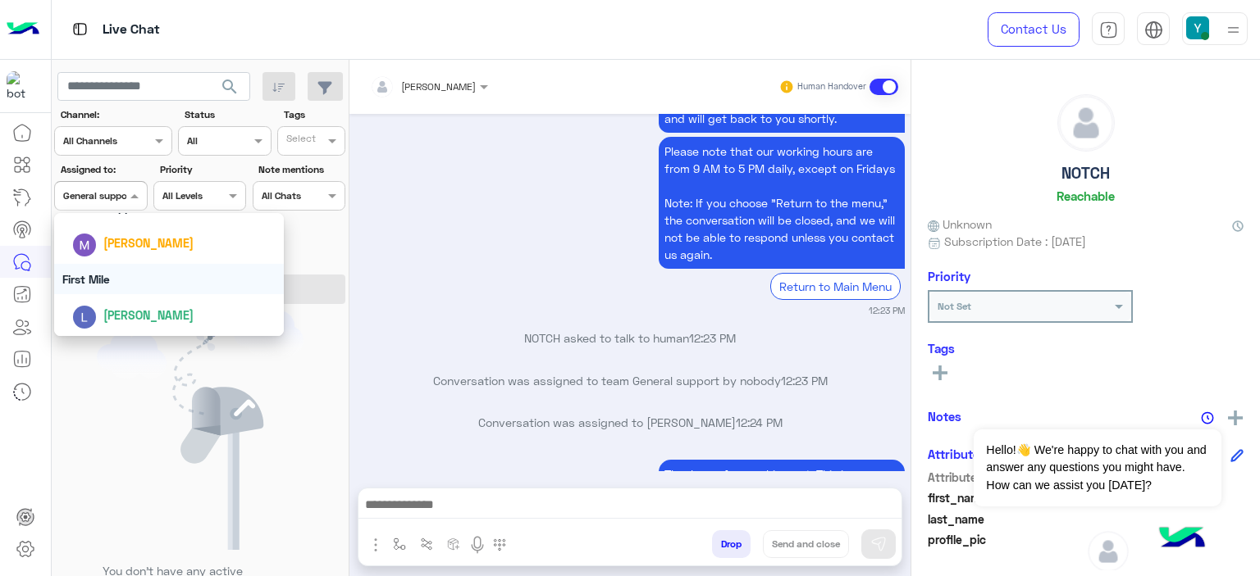
scroll to position [1453, 0]
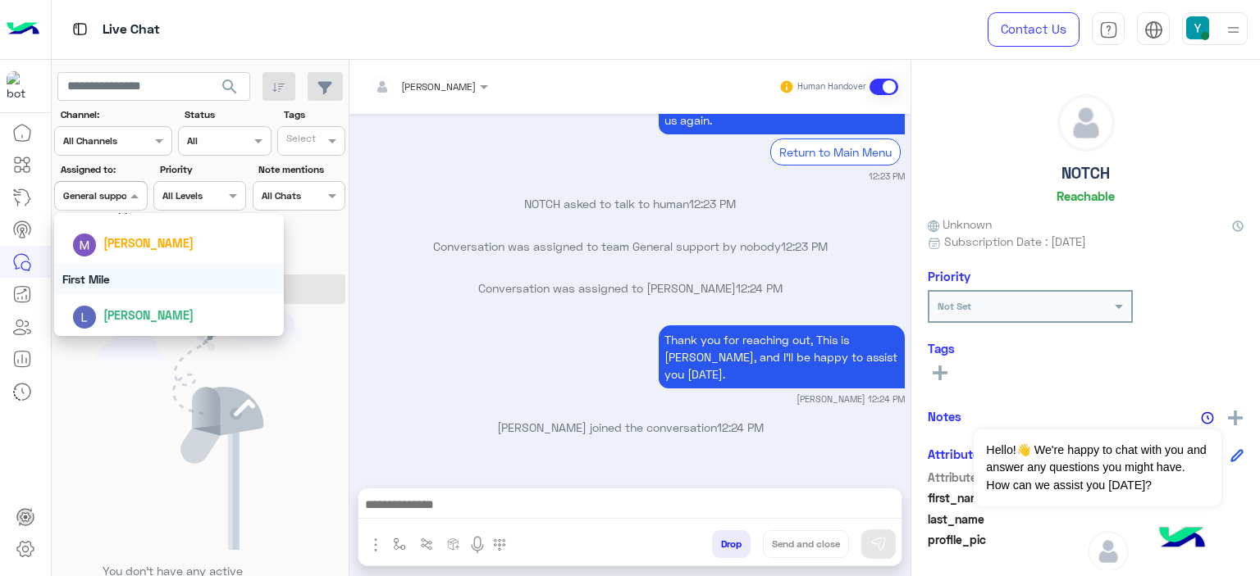
click at [93, 278] on div "First Mile" at bounding box center [169, 279] width 230 height 30
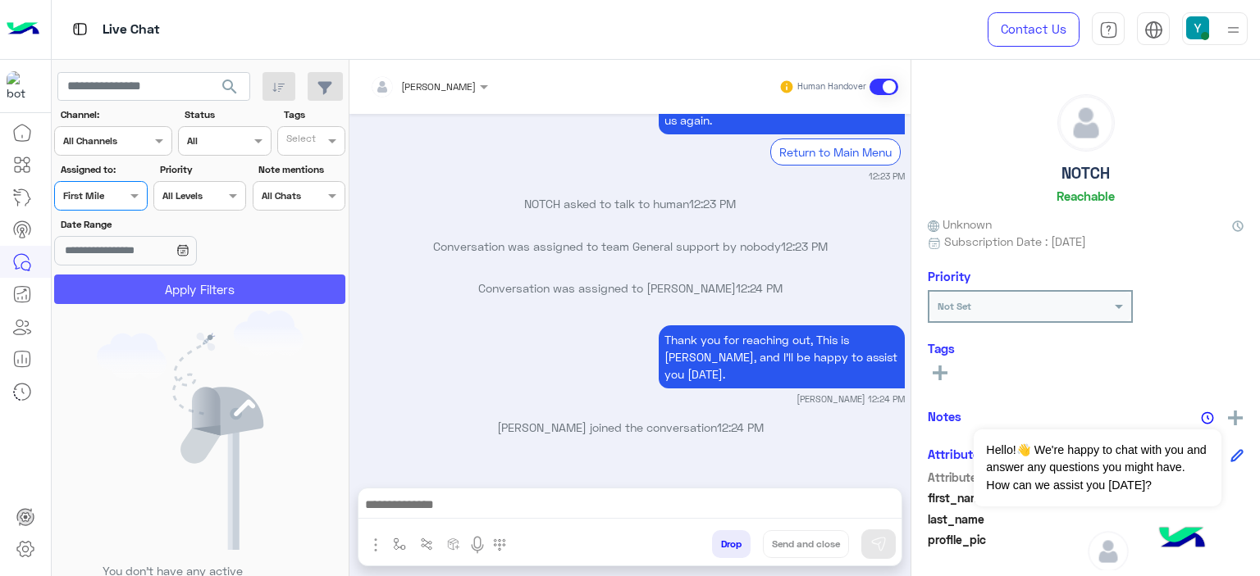
click at [150, 285] on button "Apply Filters" at bounding box center [199, 290] width 291 height 30
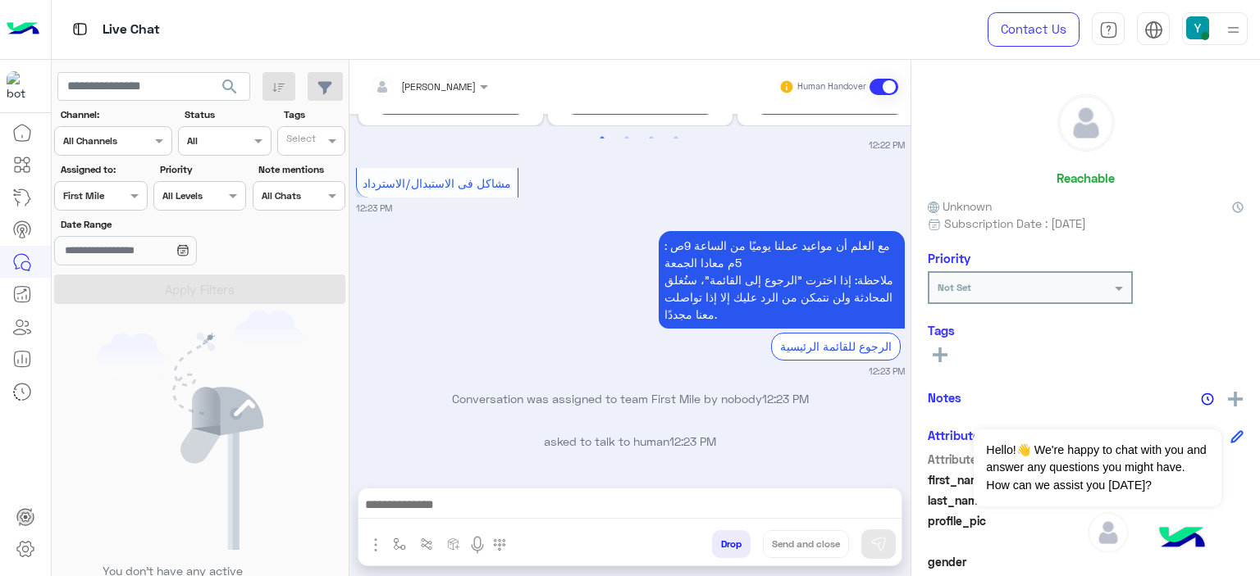
scroll to position [2563, 0]
